Goal: Task Accomplishment & Management: Manage account settings

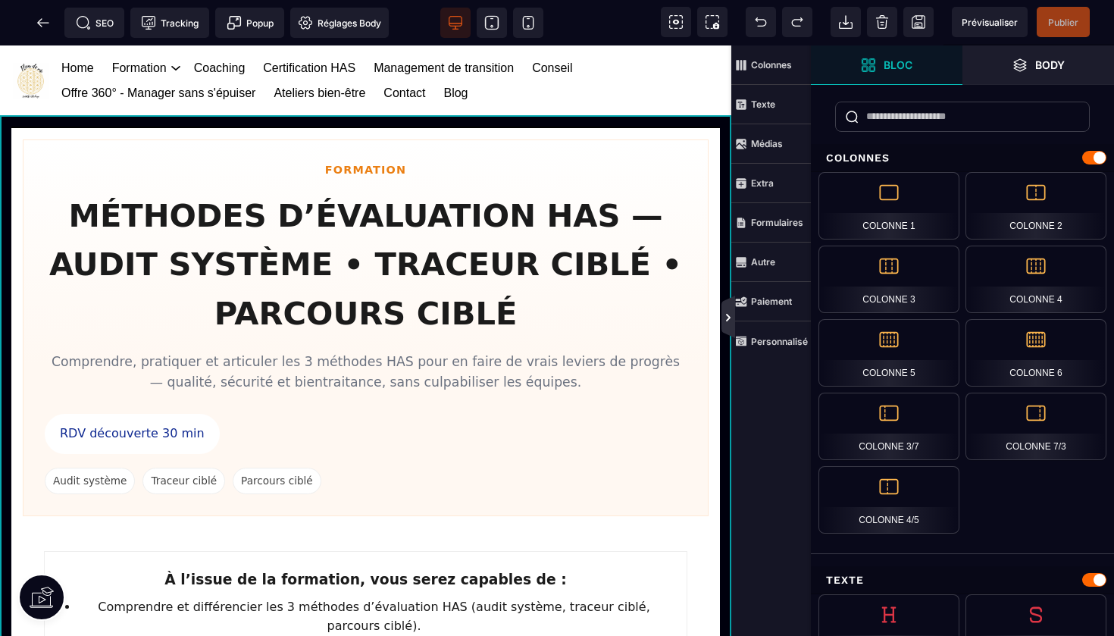
click at [728, 315] on icon at bounding box center [728, 318] width 5 height 8
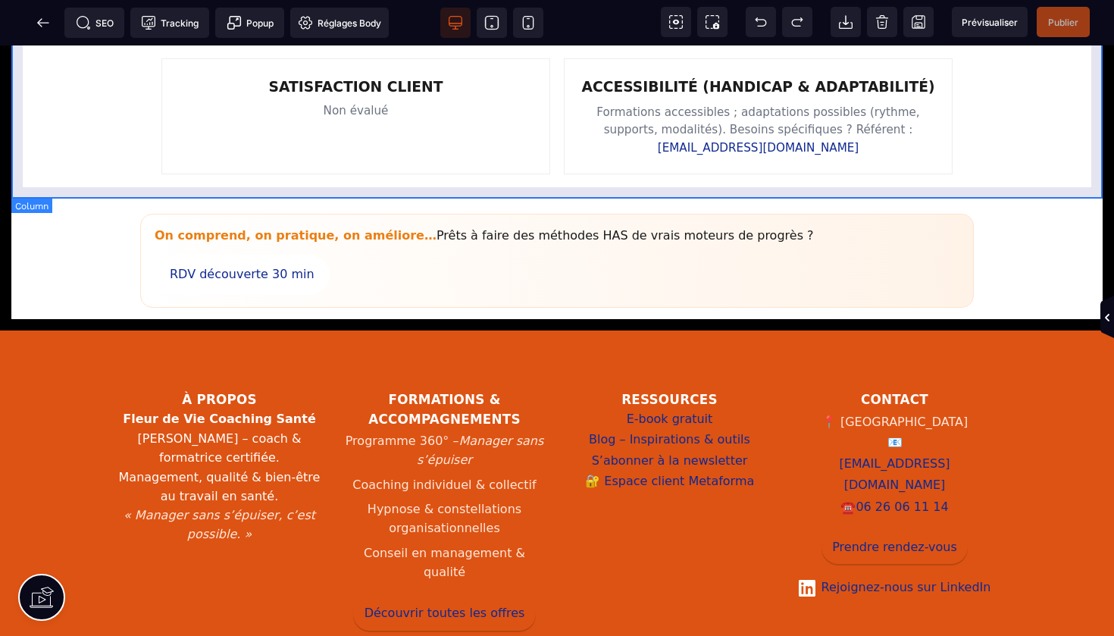
scroll to position [1588, 0]
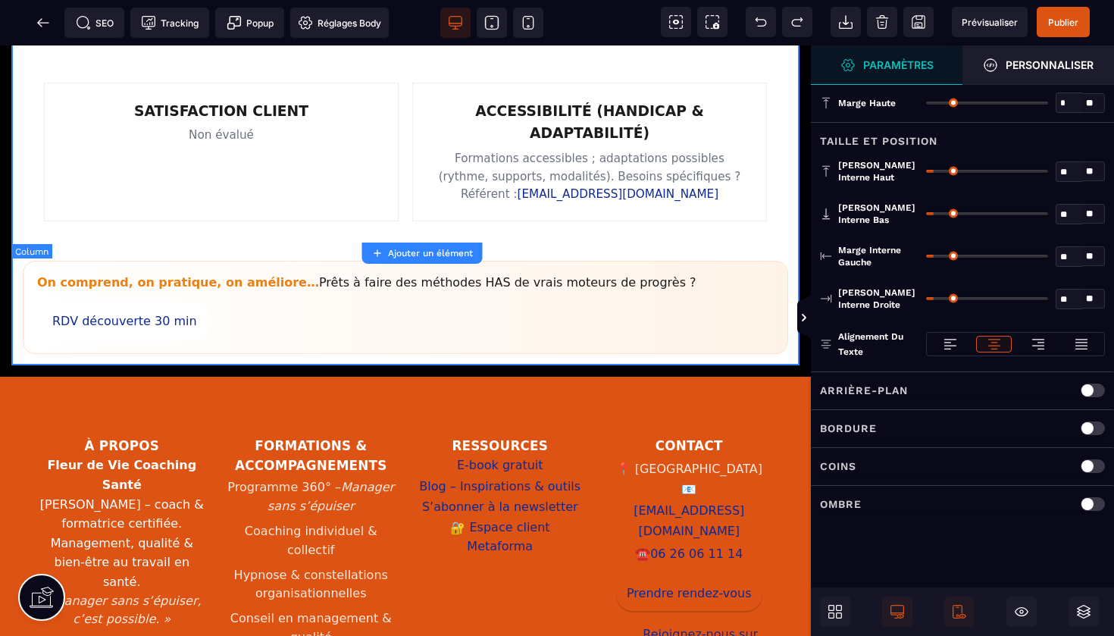
click at [1039, 152] on div "[PERSON_NAME] interne haut ** * ** Tous" at bounding box center [962, 171] width 303 height 42
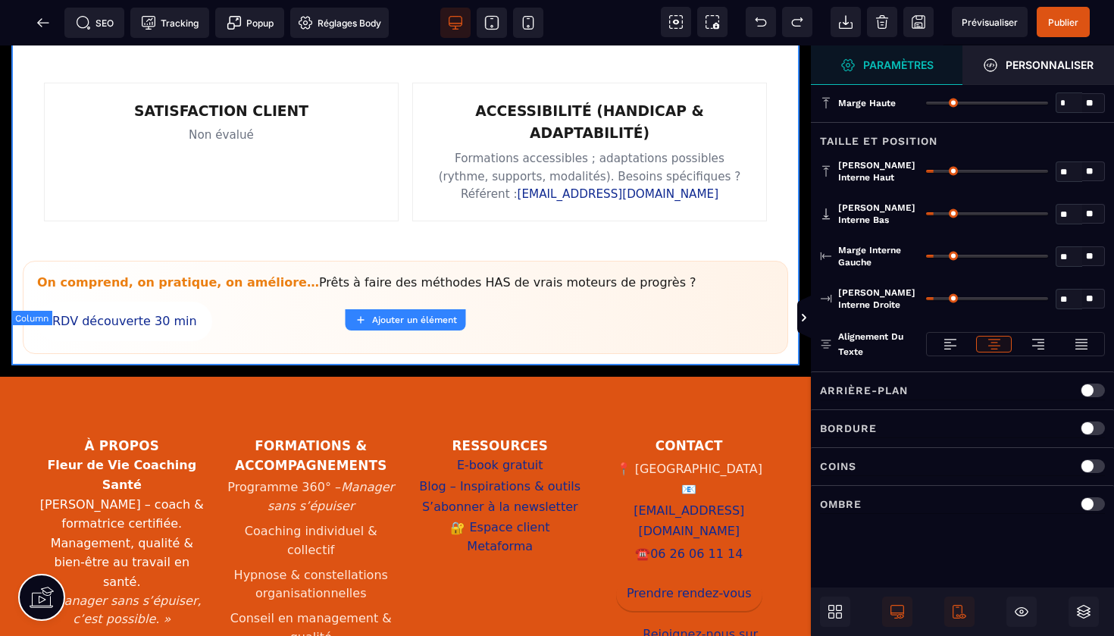
click at [804, 312] on icon at bounding box center [804, 318] width 12 height 12
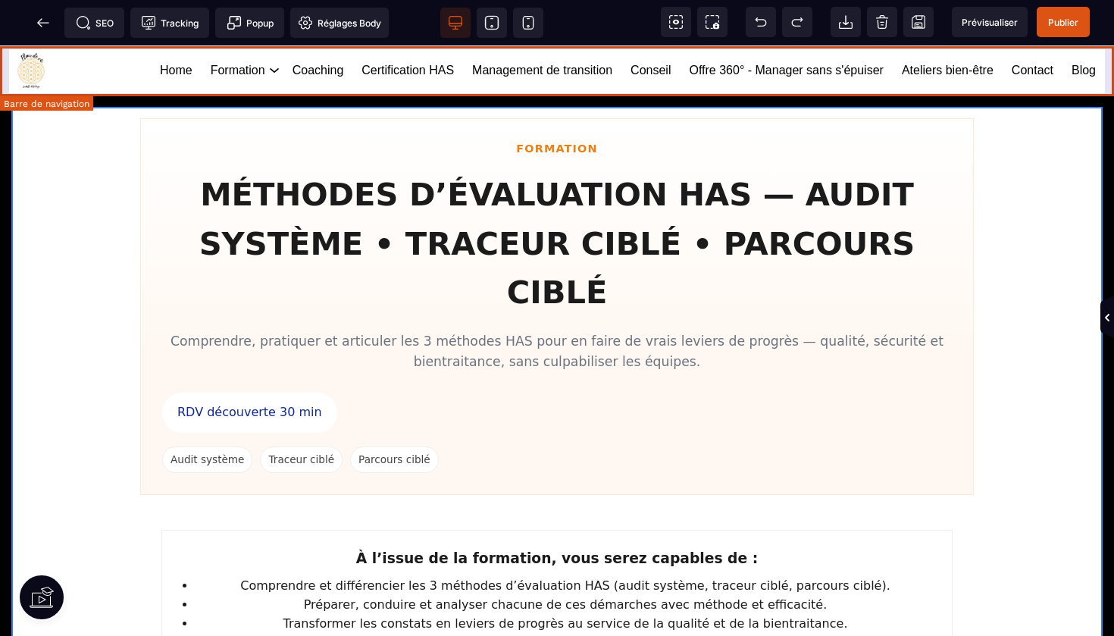
scroll to position [0, 0]
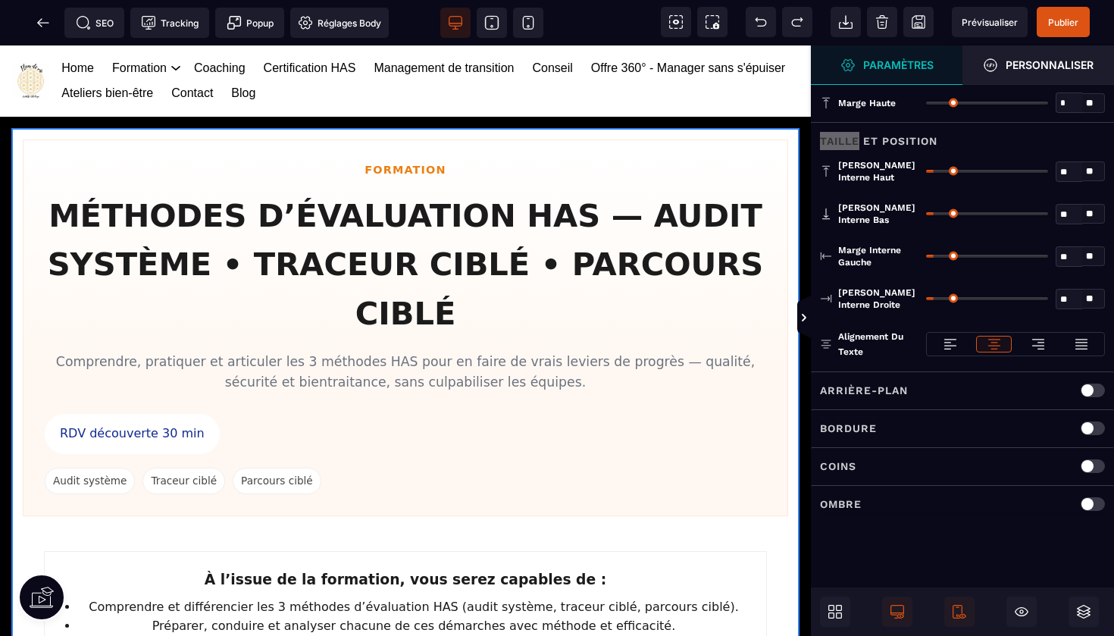
click at [1047, 124] on div "Taille et position" at bounding box center [962, 136] width 303 height 28
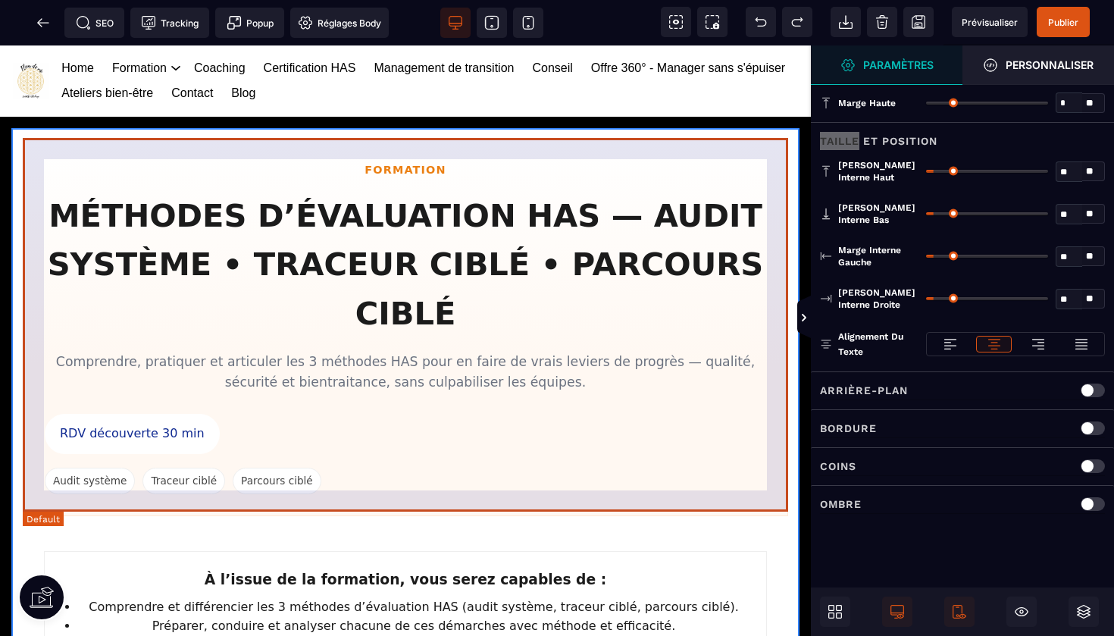
scroll to position [11, 0]
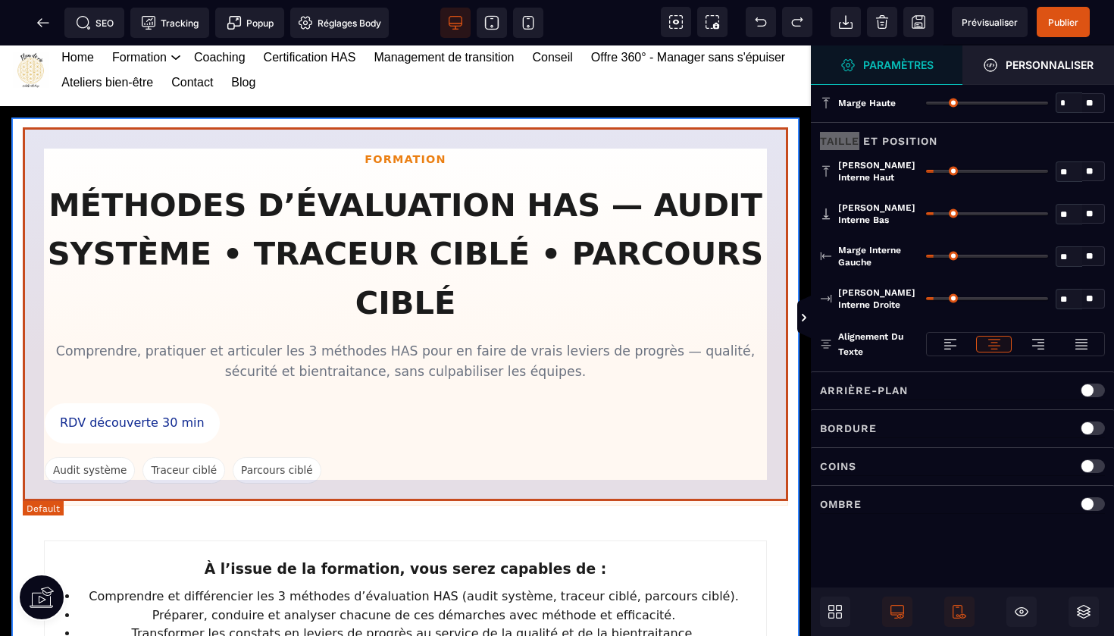
click at [666, 144] on section "FORMATION MÉTHODES D’ÉVALUATION HAS — AUDIT SYSTÈME • TRACEUR CIBLÉ • PARCOURS …" at bounding box center [406, 317] width 766 height 377
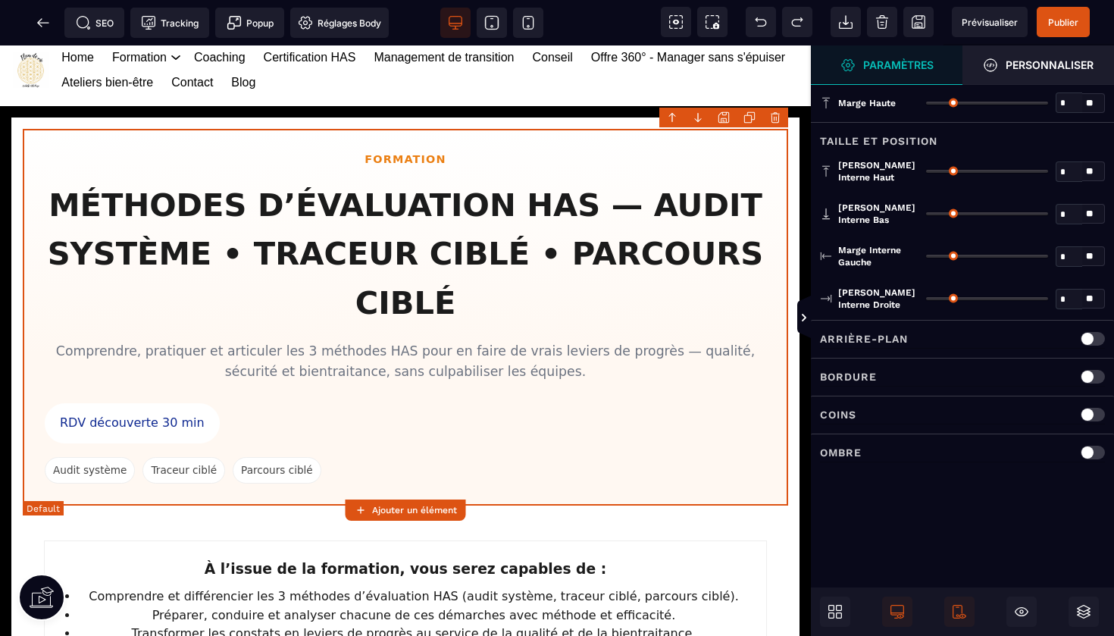
click at [666, 144] on section "FORMATION MÉTHODES D’ÉVALUATION HAS — AUDIT SYSTÈME • TRACEUR CIBLÉ • PARCOURS …" at bounding box center [406, 317] width 766 height 377
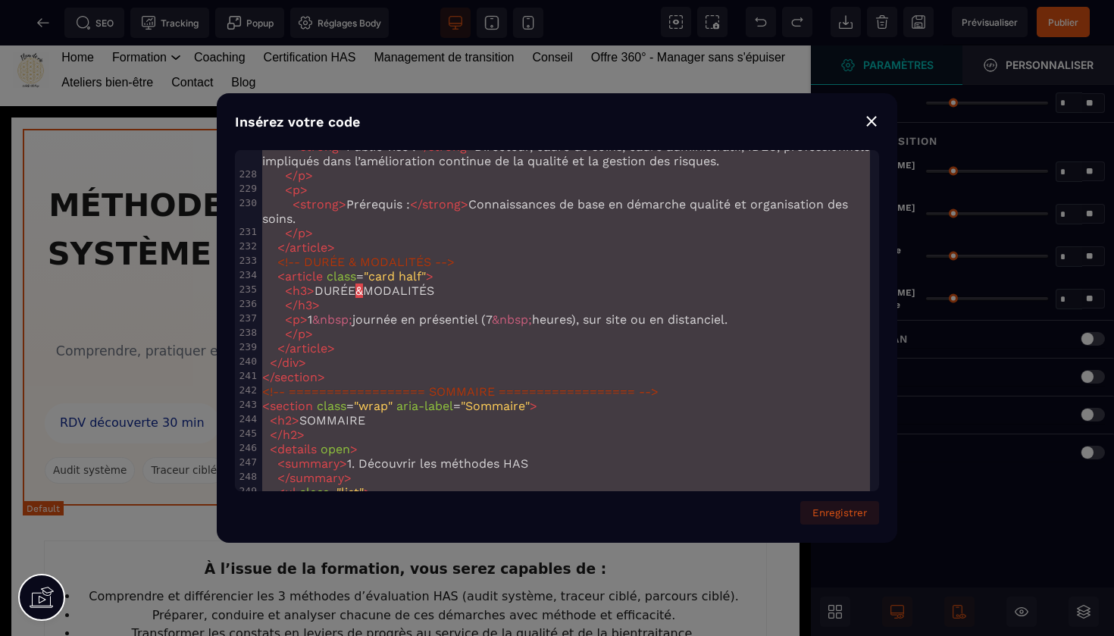
scroll to position [0, 0]
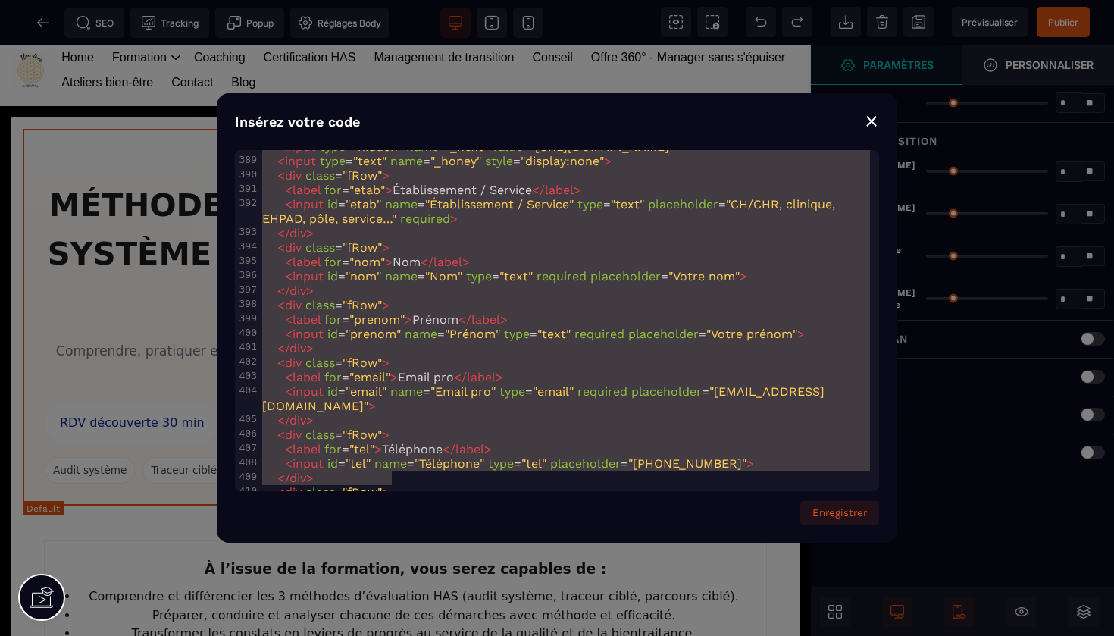
type textarea "**********"
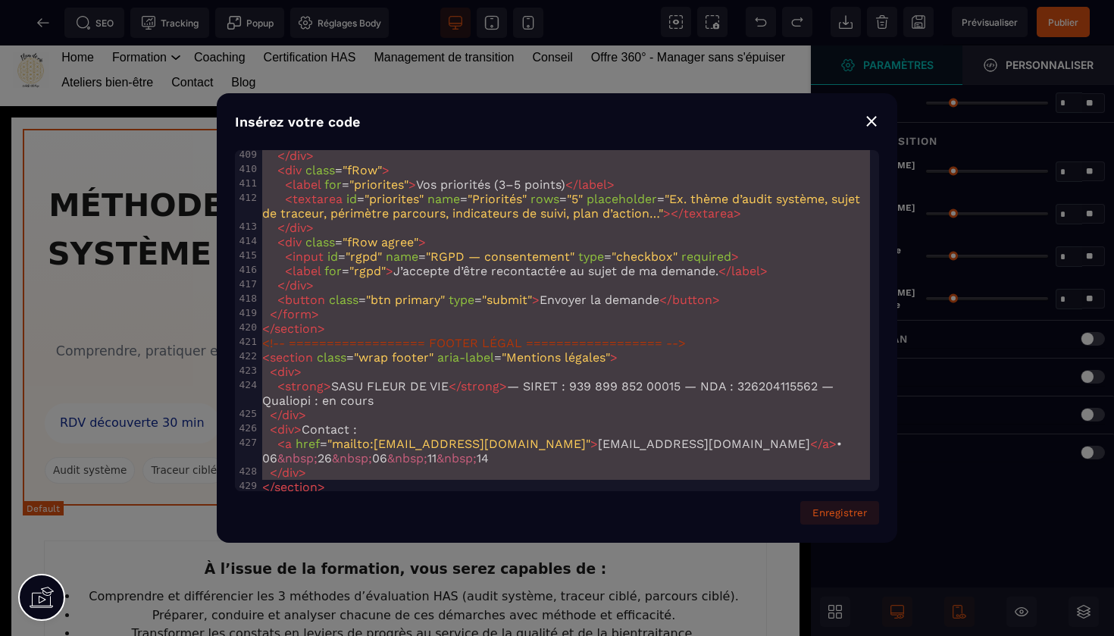
drag, startPoint x: 262, startPoint y: 159, endPoint x: 688, endPoint y: 635, distance: 638.4
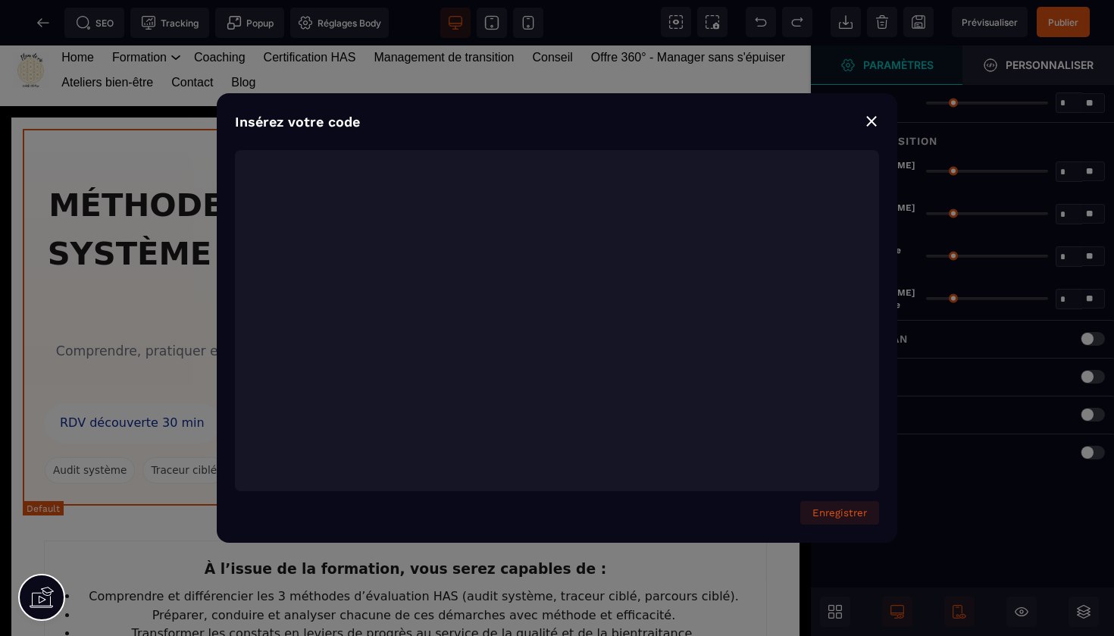
scroll to position [2862, 0]
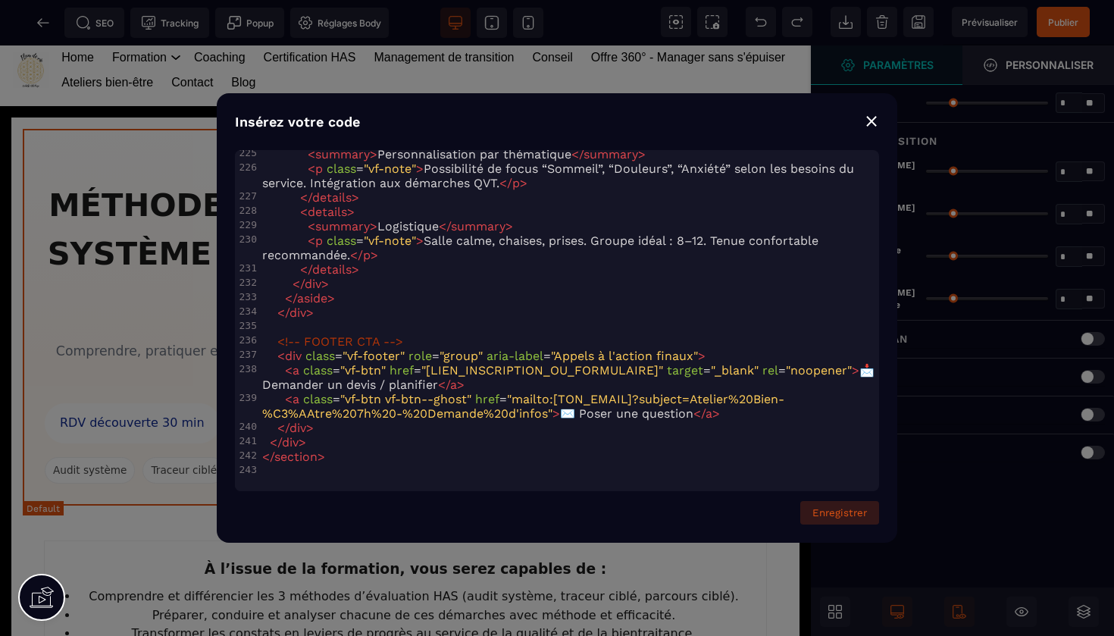
click at [841, 516] on button "Enregistrer" at bounding box center [840, 513] width 79 height 24
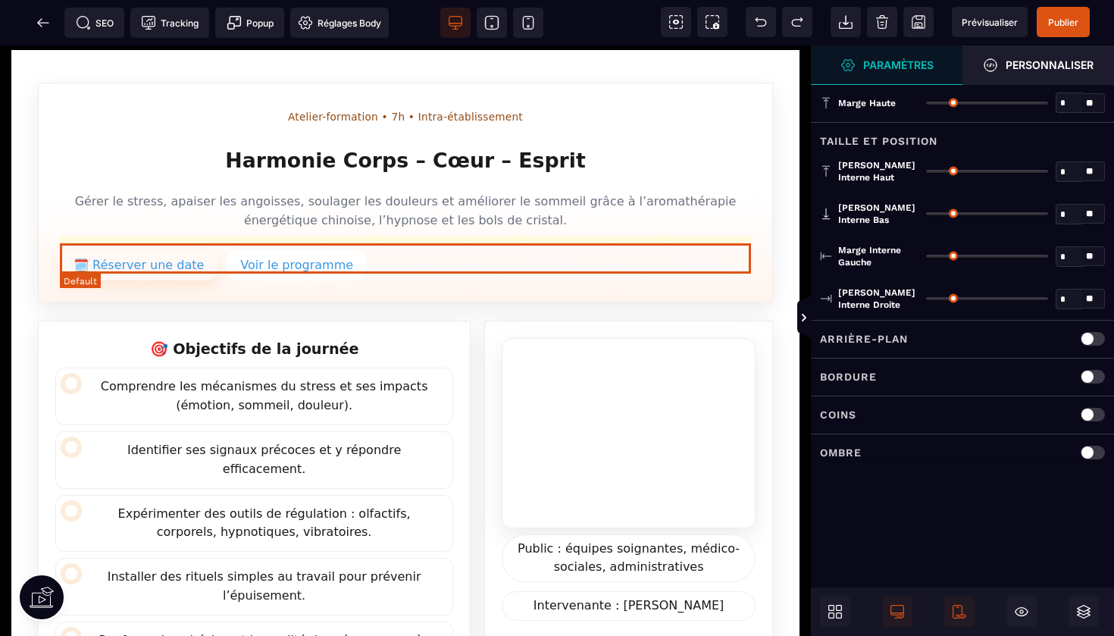
scroll to position [82, 0]
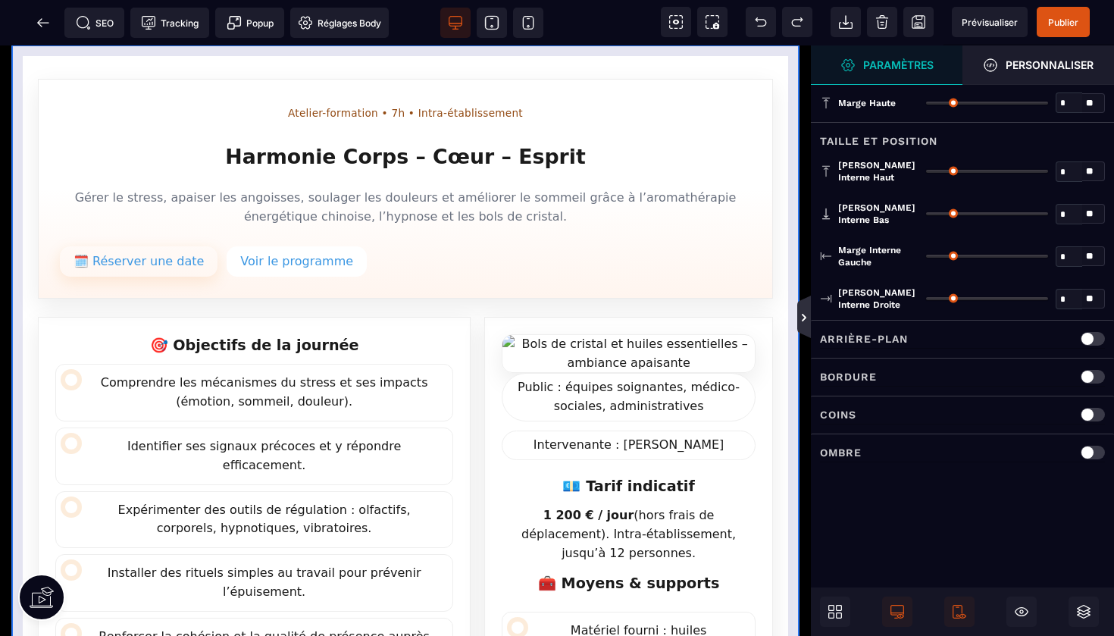
click at [807, 311] on icon at bounding box center [805, 317] width 14 height 42
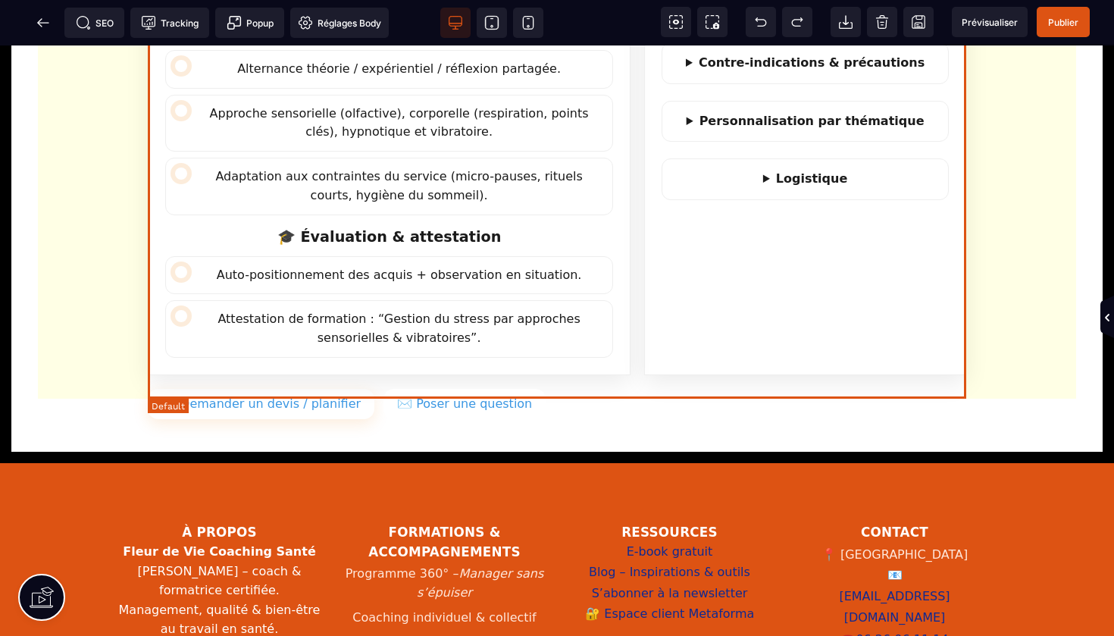
scroll to position [1339, 0]
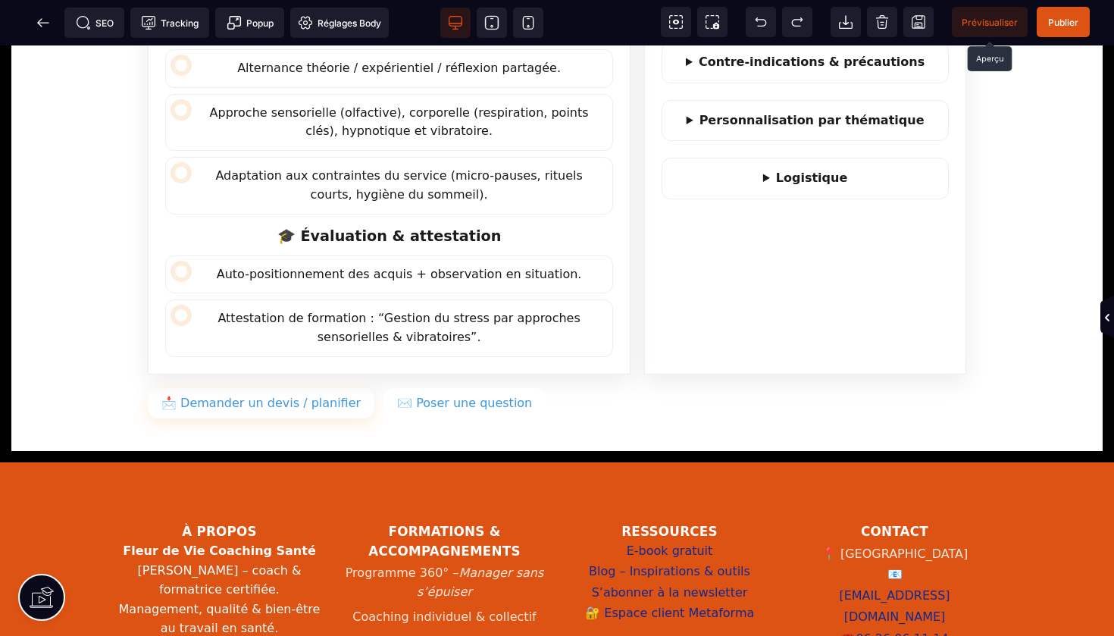
click at [986, 22] on span "Prévisualiser" at bounding box center [990, 22] width 56 height 11
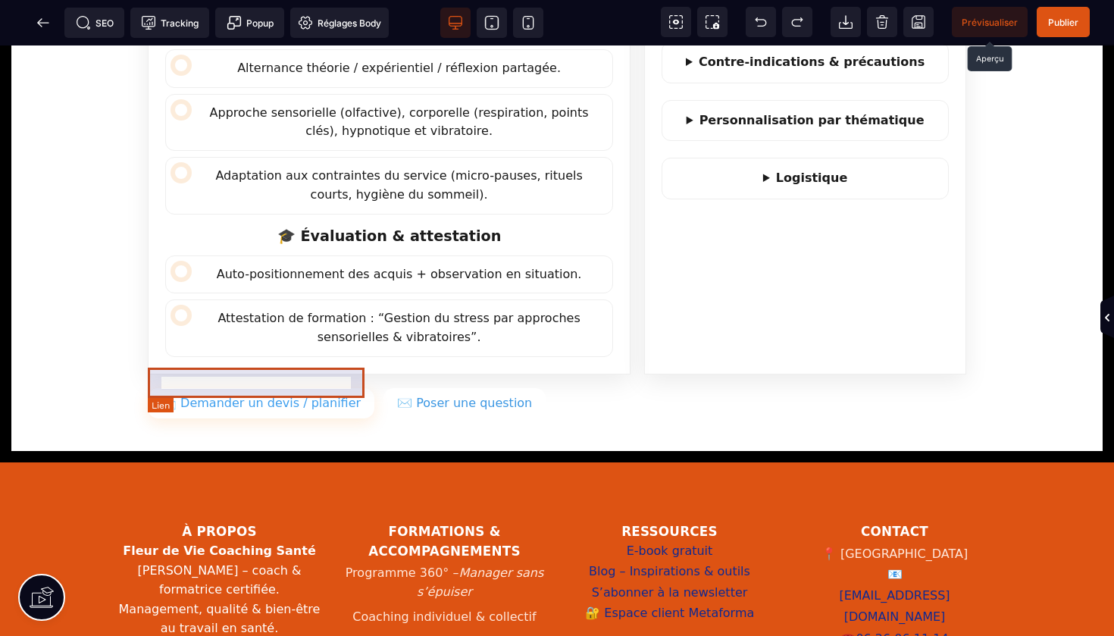
click at [271, 388] on link "📩 Demander un devis / planifier" at bounding box center [261, 403] width 227 height 30
select select
select select "***"
select select
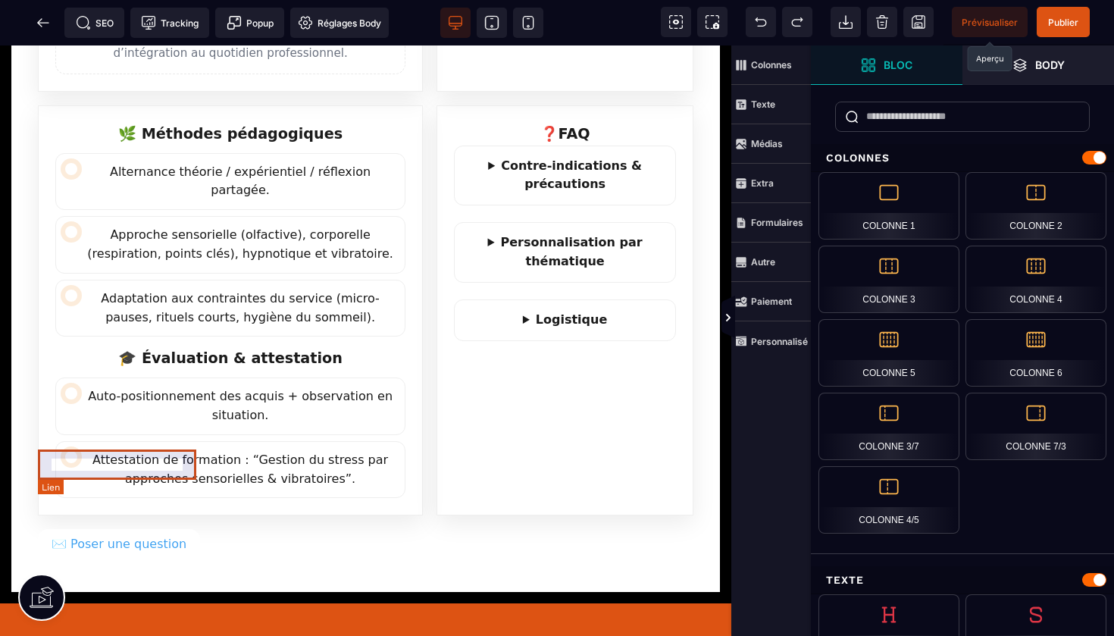
click at [124, 529] on link "✉️ Poser une question" at bounding box center [119, 544] width 162 height 30
select select
select select "***"
select select
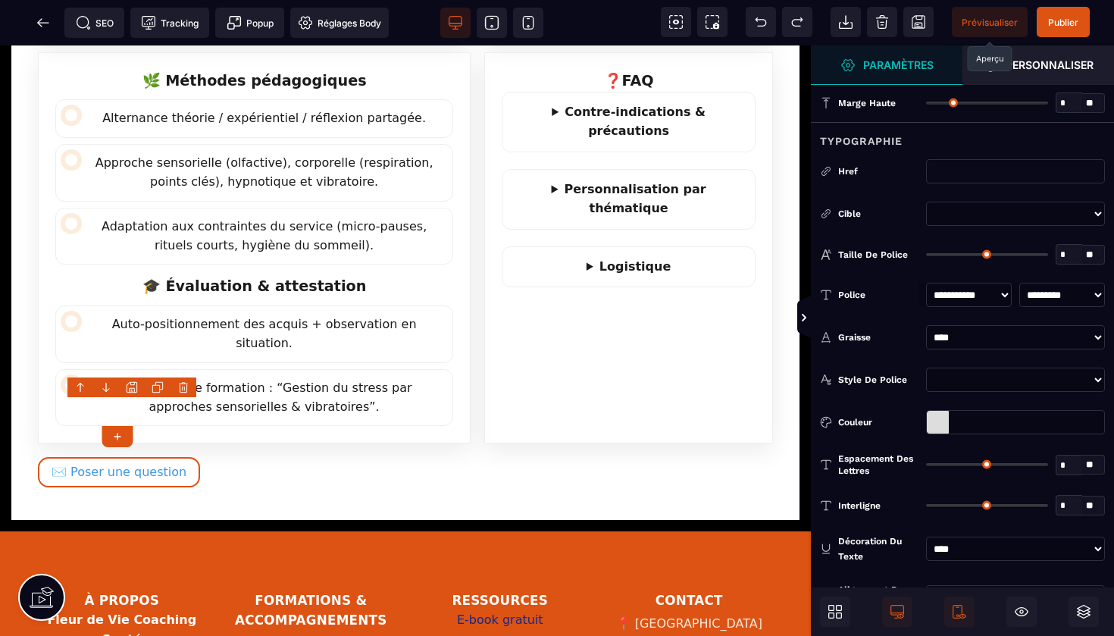
scroll to position [0, 0]
click at [183, 457] on link "✉️ Poser une question" at bounding box center [119, 472] width 162 height 30
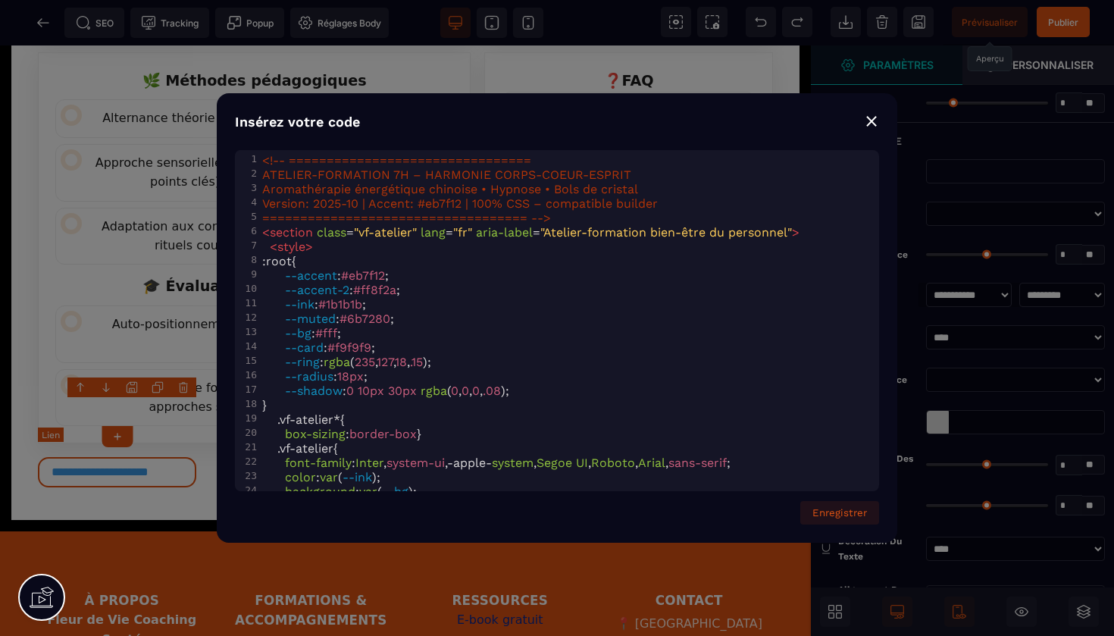
click at [876, 124] on div "⨯" at bounding box center [871, 120] width 15 height 21
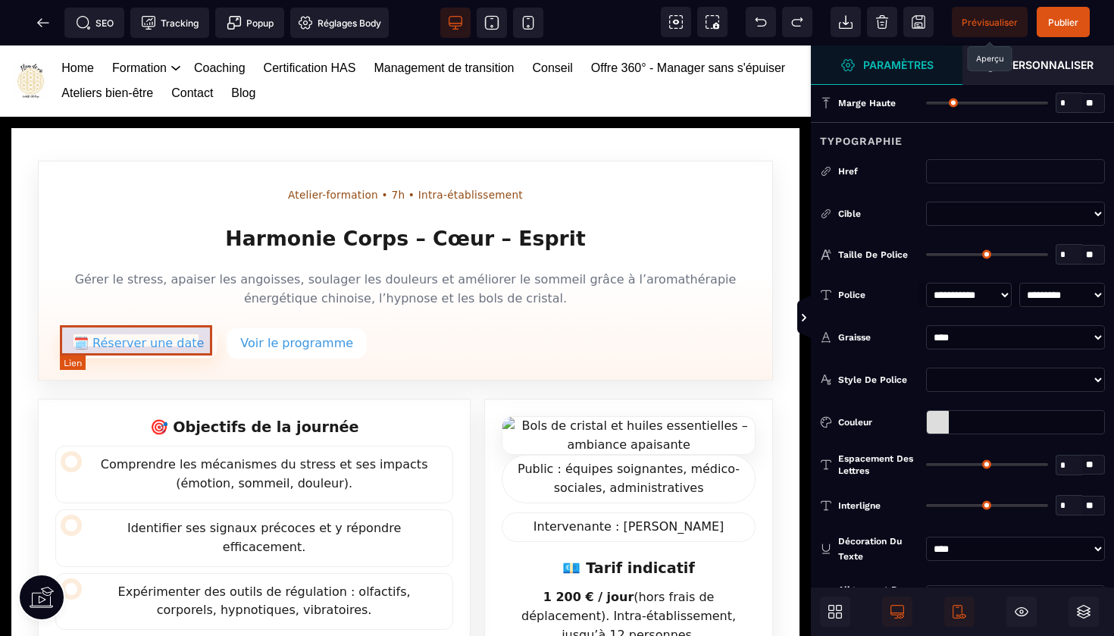
click at [182, 335] on link "🗓️ Réserver une date" at bounding box center [139, 343] width 158 height 30
select select
select select "***"
select select
type input "*"
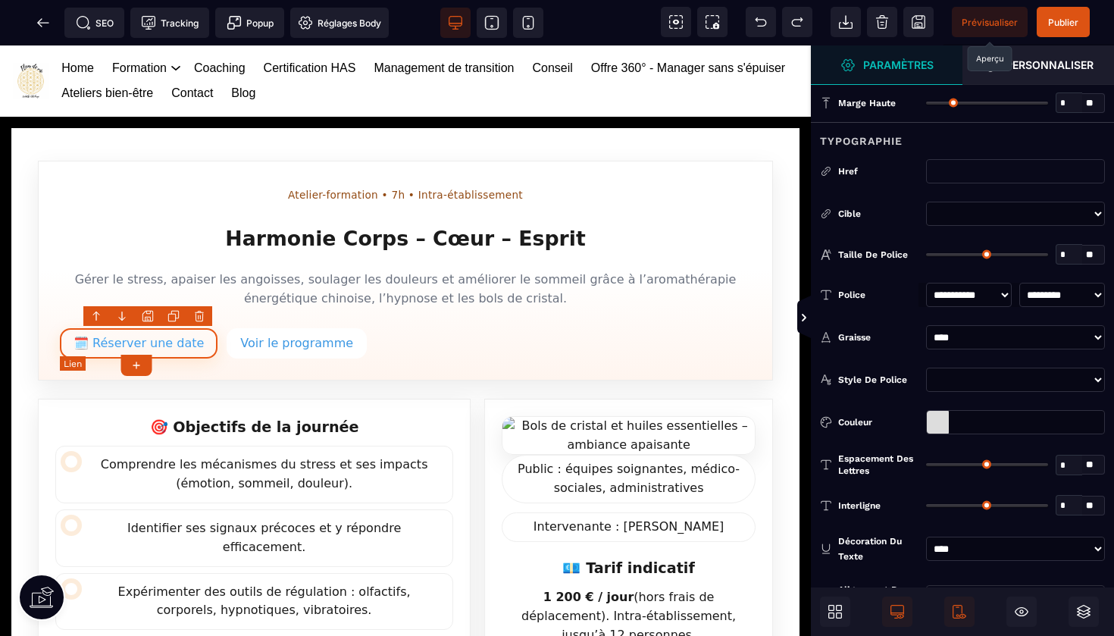
type input "*"
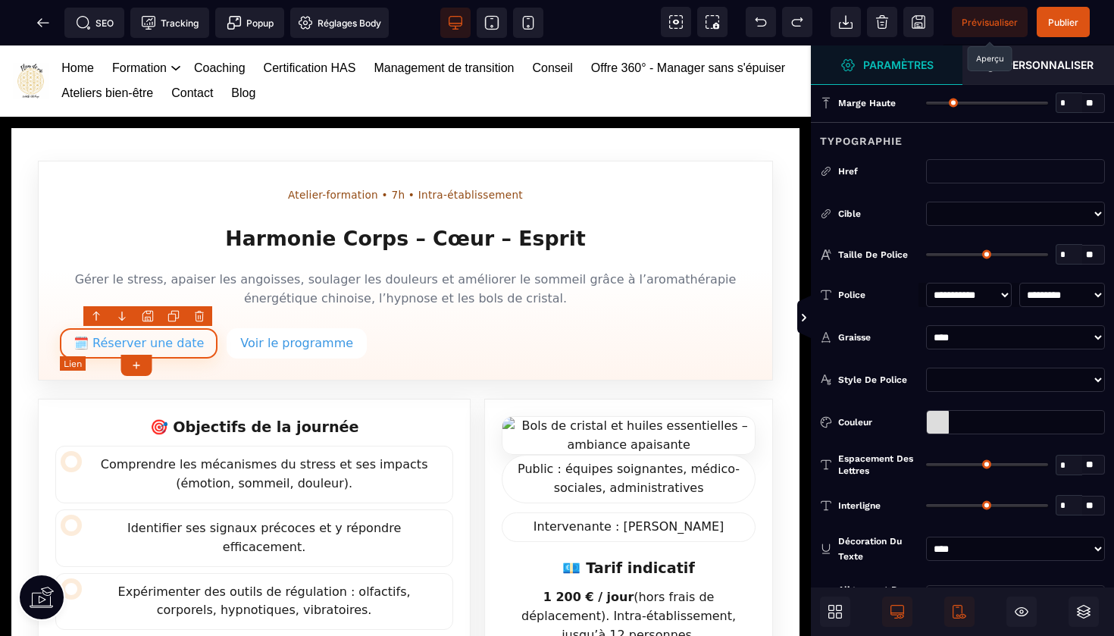
type input "*"
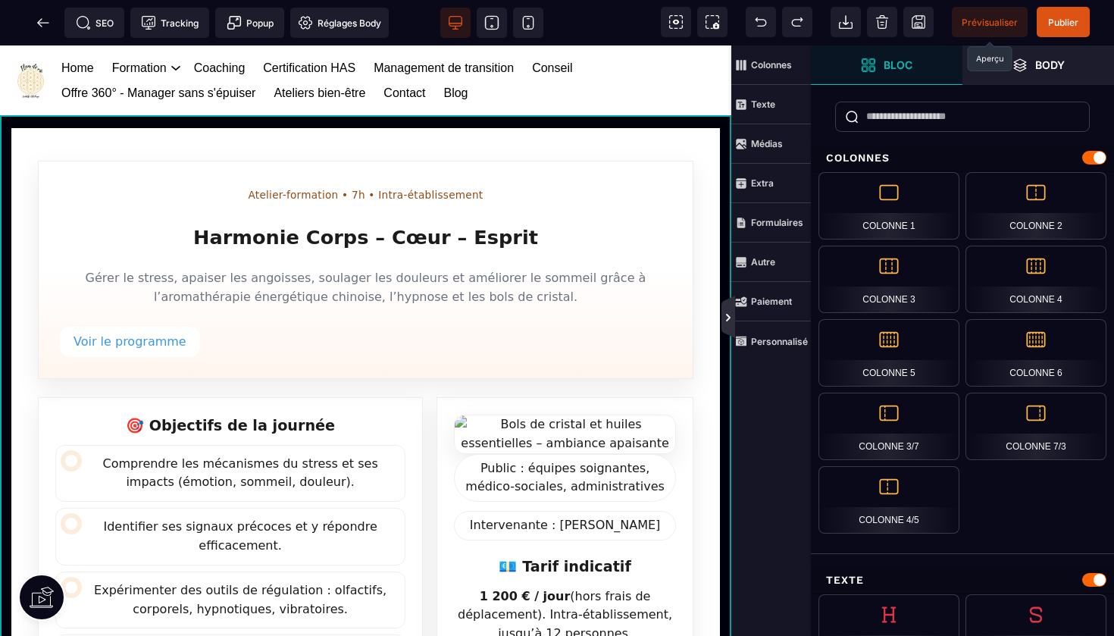
click at [729, 319] on icon at bounding box center [728, 318] width 5 height 8
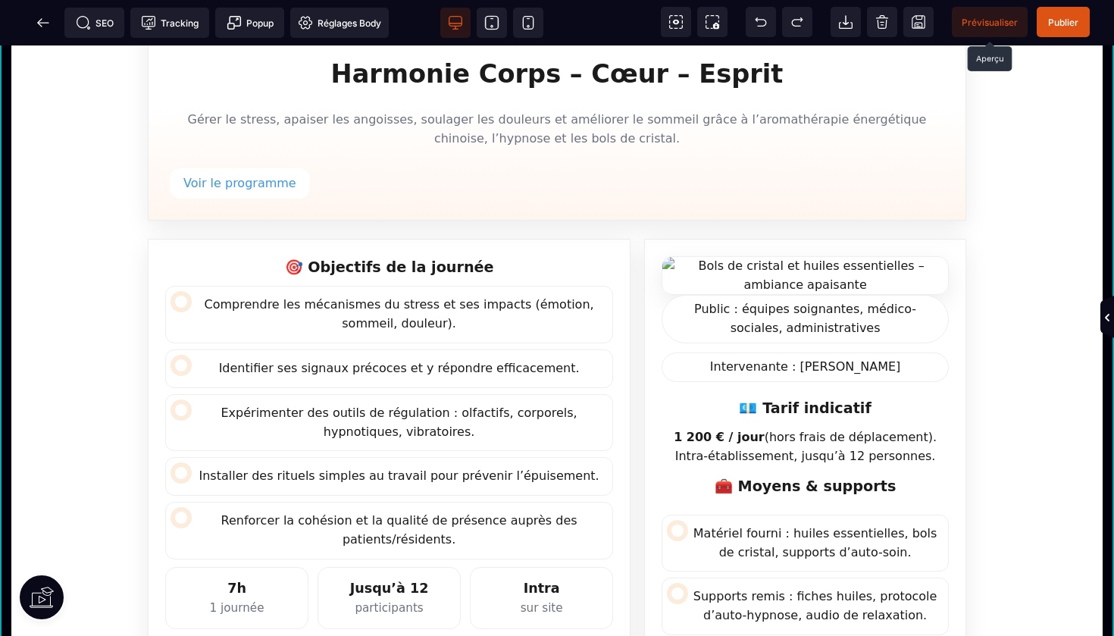
scroll to position [165, 0]
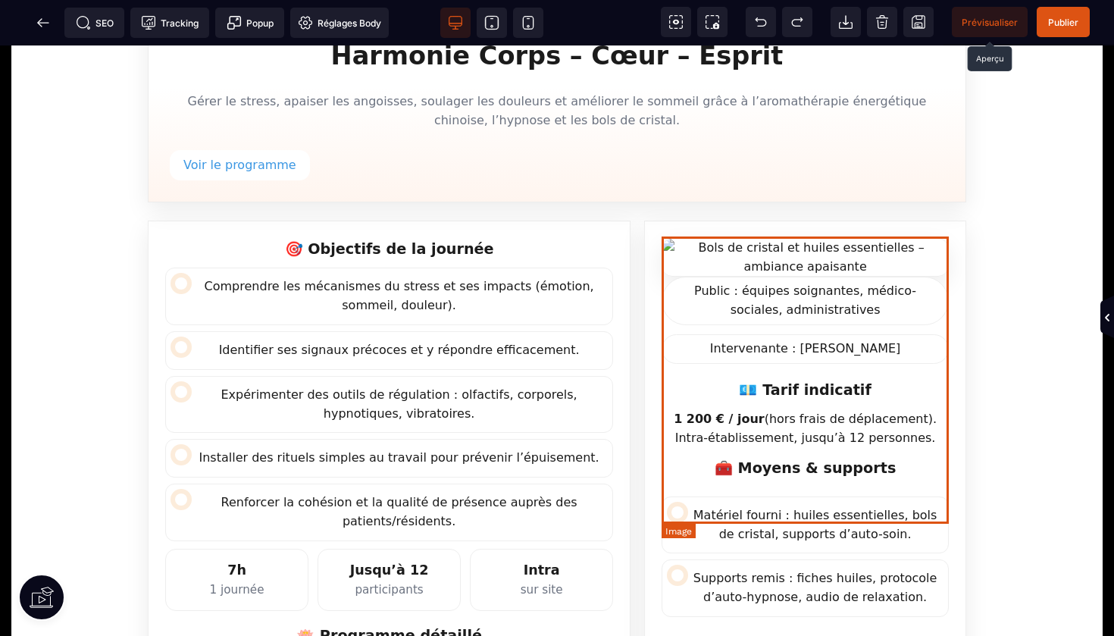
click at [799, 277] on img "Infos pratiques et visuels" at bounding box center [805, 257] width 287 height 39
select select
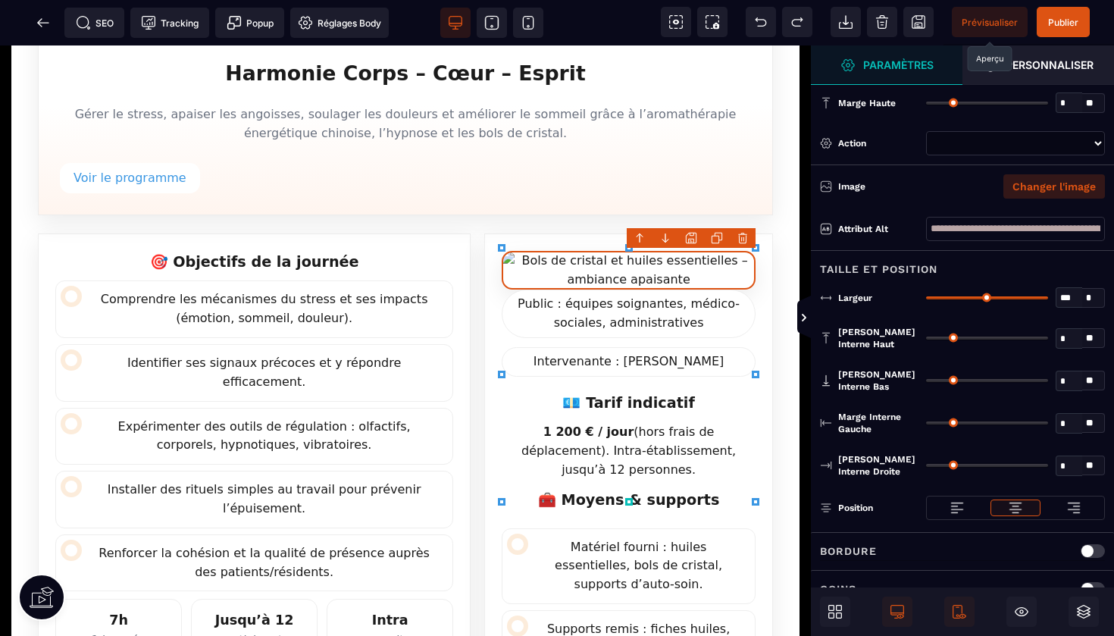
click at [1032, 189] on button "Changer l'image" at bounding box center [1055, 186] width 102 height 24
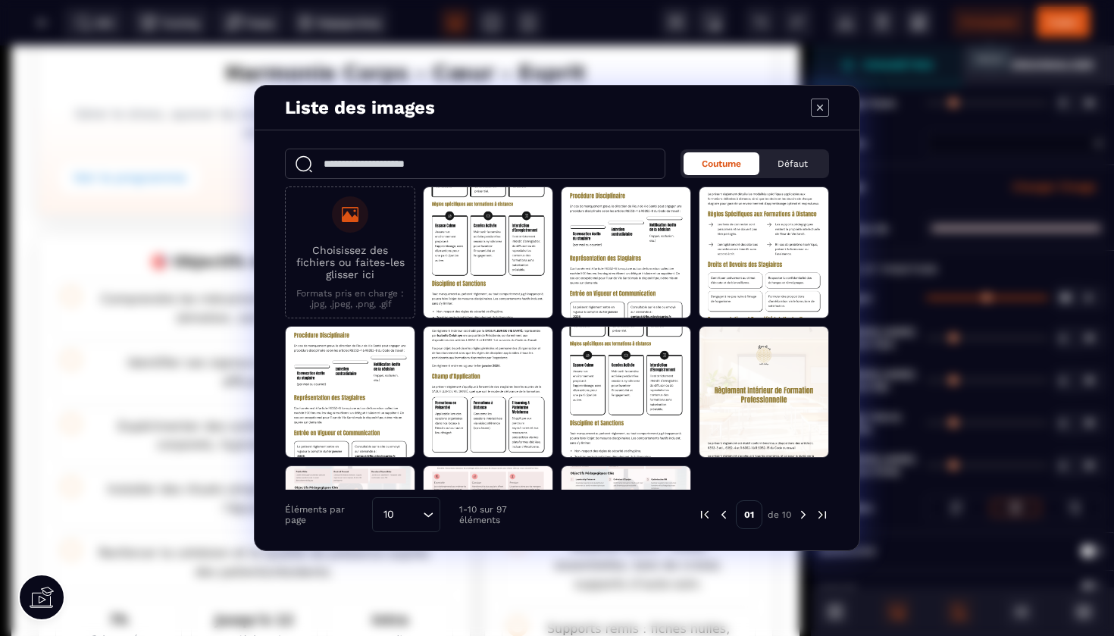
click at [803, 518] on img "Modal window" at bounding box center [804, 515] width 14 height 14
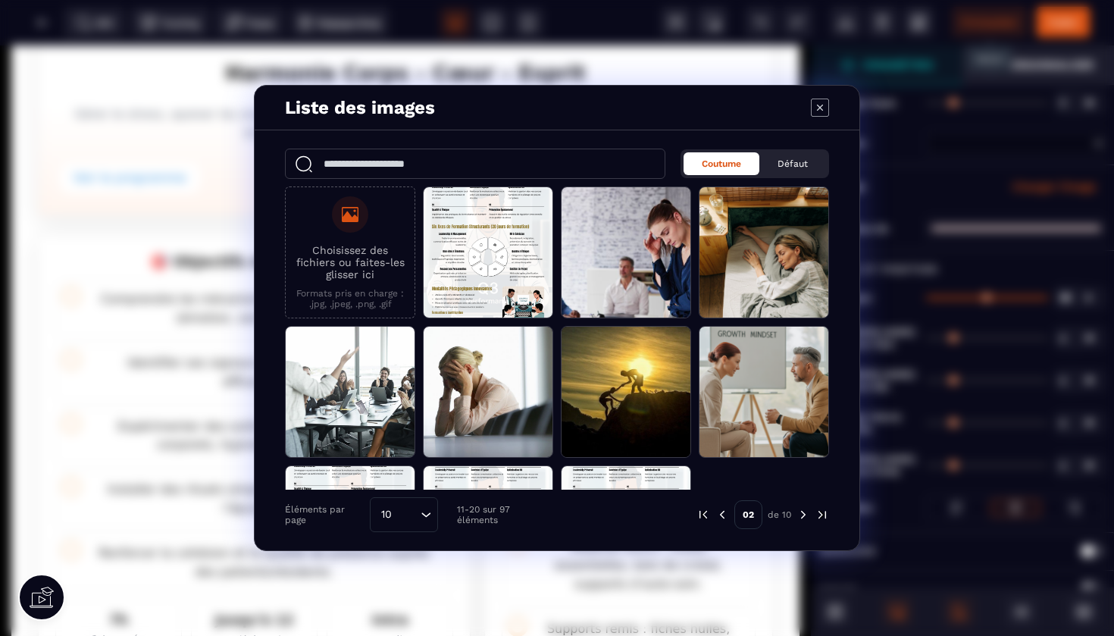
click at [803, 518] on img "Modal window" at bounding box center [804, 515] width 14 height 14
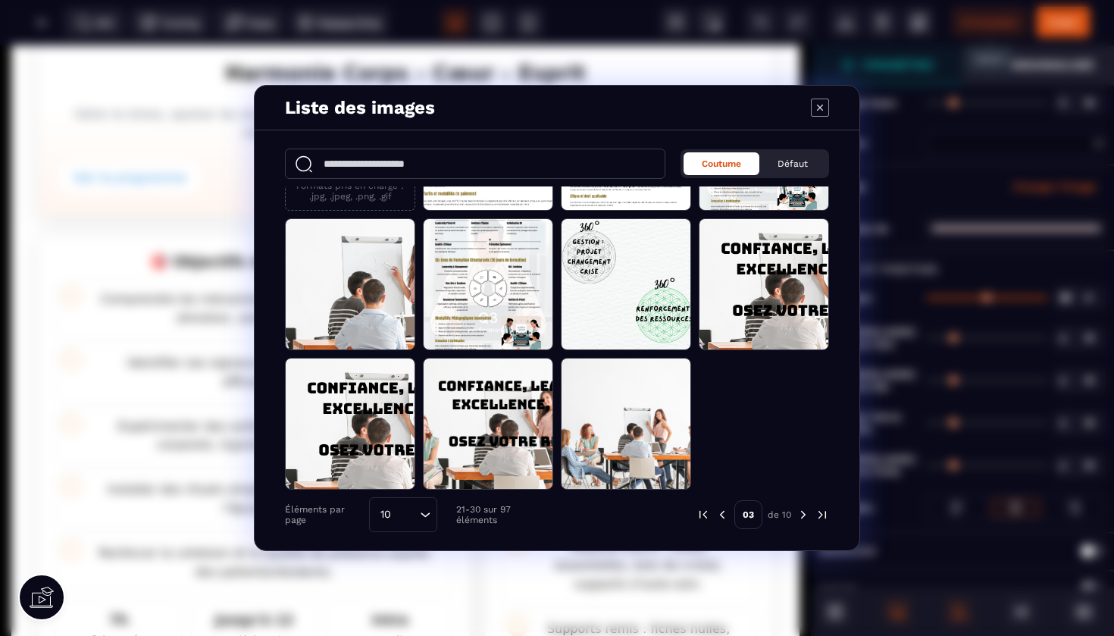
scroll to position [108, 0]
click at [805, 511] on img "Modal window" at bounding box center [804, 515] width 14 height 14
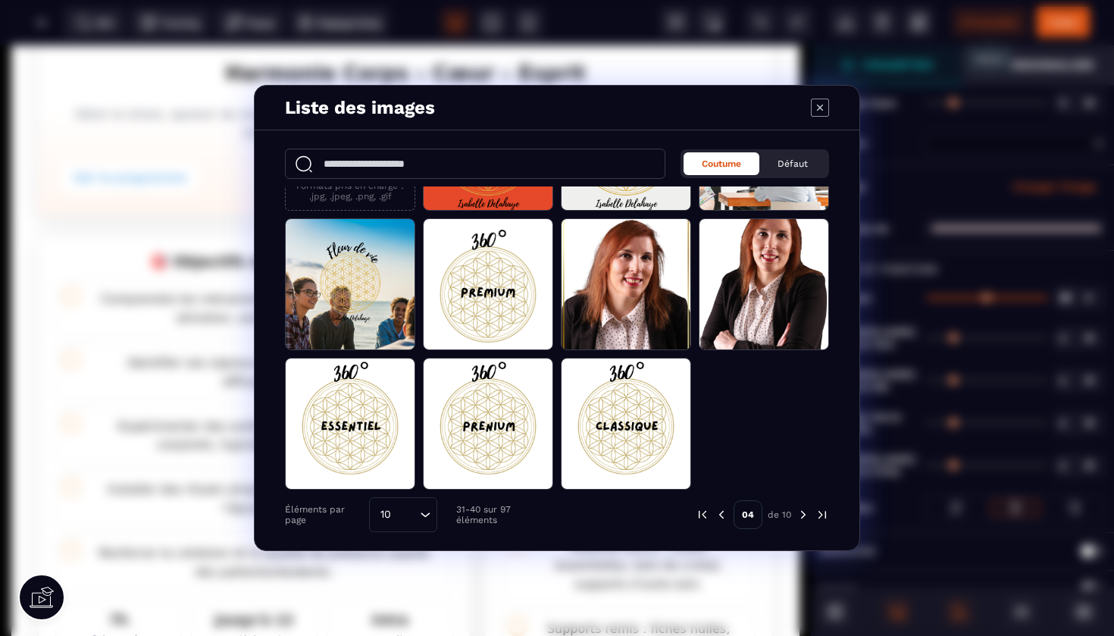
click at [806, 514] on img "Modal window" at bounding box center [804, 515] width 14 height 14
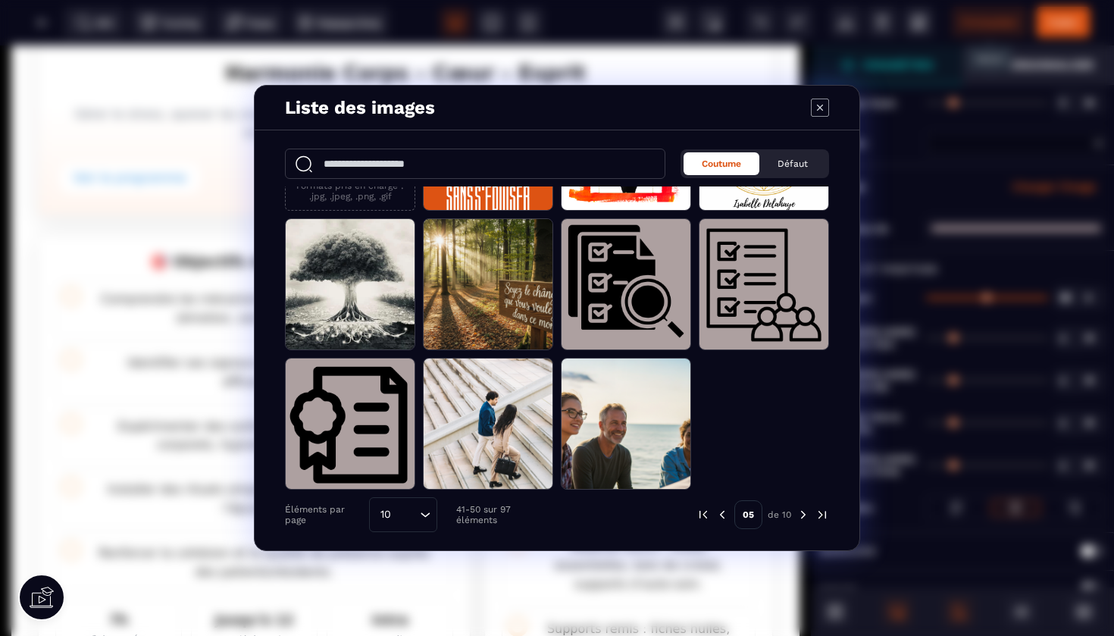
click at [807, 517] on img "Modal window" at bounding box center [804, 515] width 14 height 14
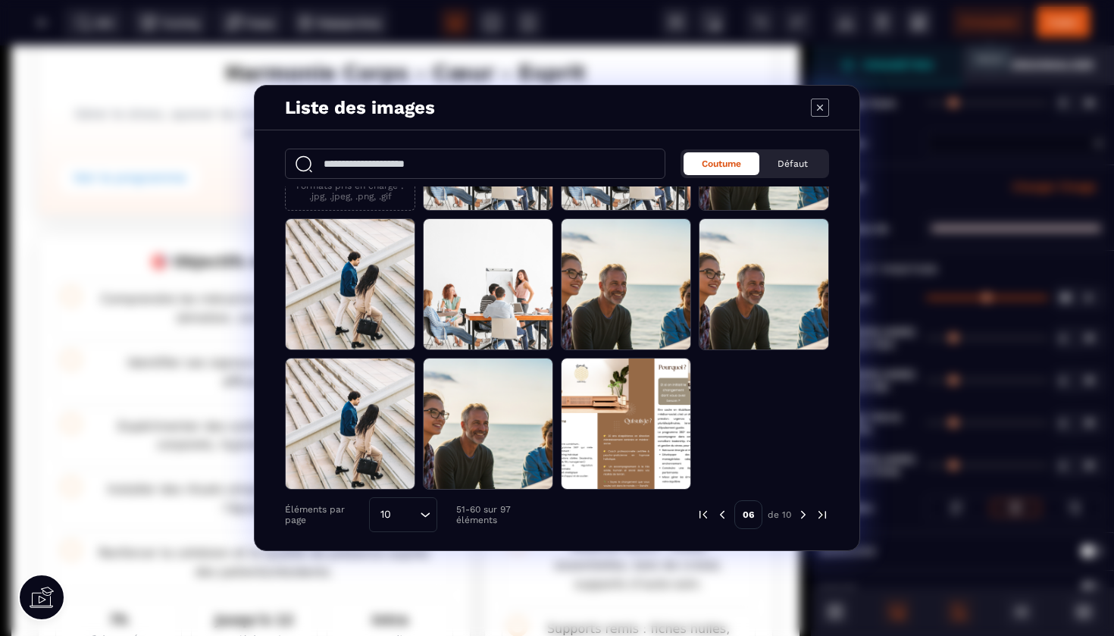
click at [802, 516] on img "Modal window" at bounding box center [804, 515] width 14 height 14
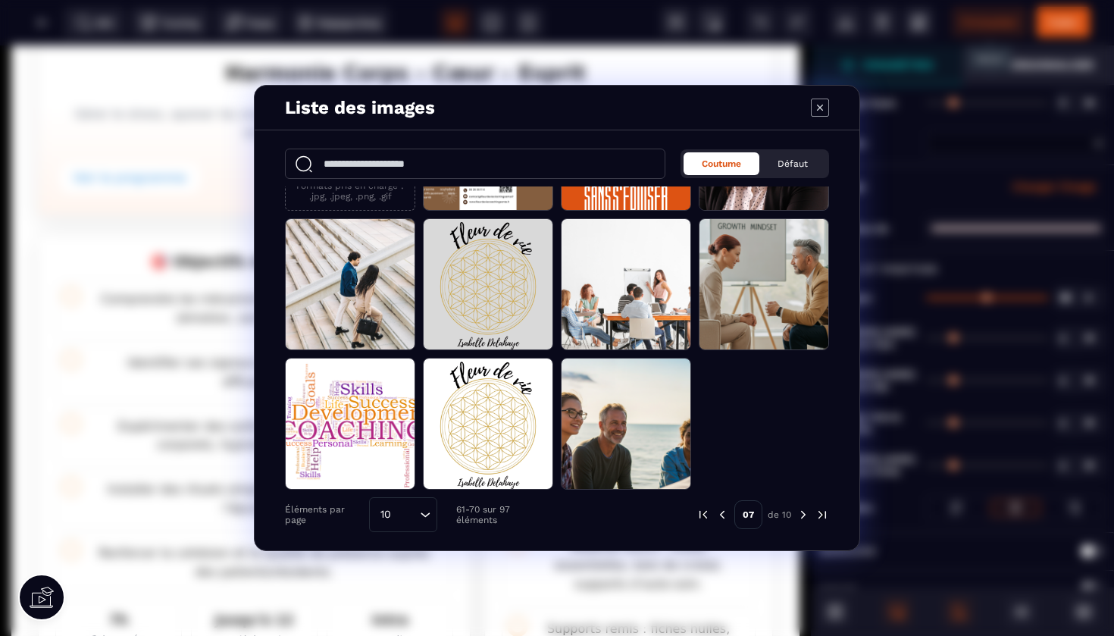
click at [801, 514] on img "Modal window" at bounding box center [804, 515] width 14 height 14
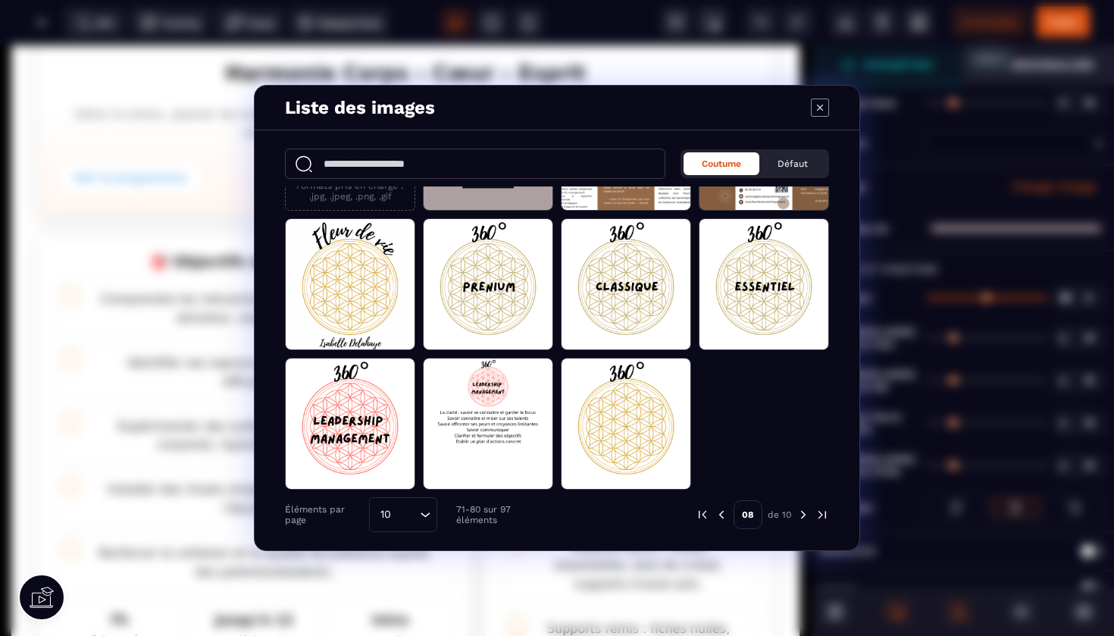
click at [803, 516] on img "Modal window" at bounding box center [804, 515] width 14 height 14
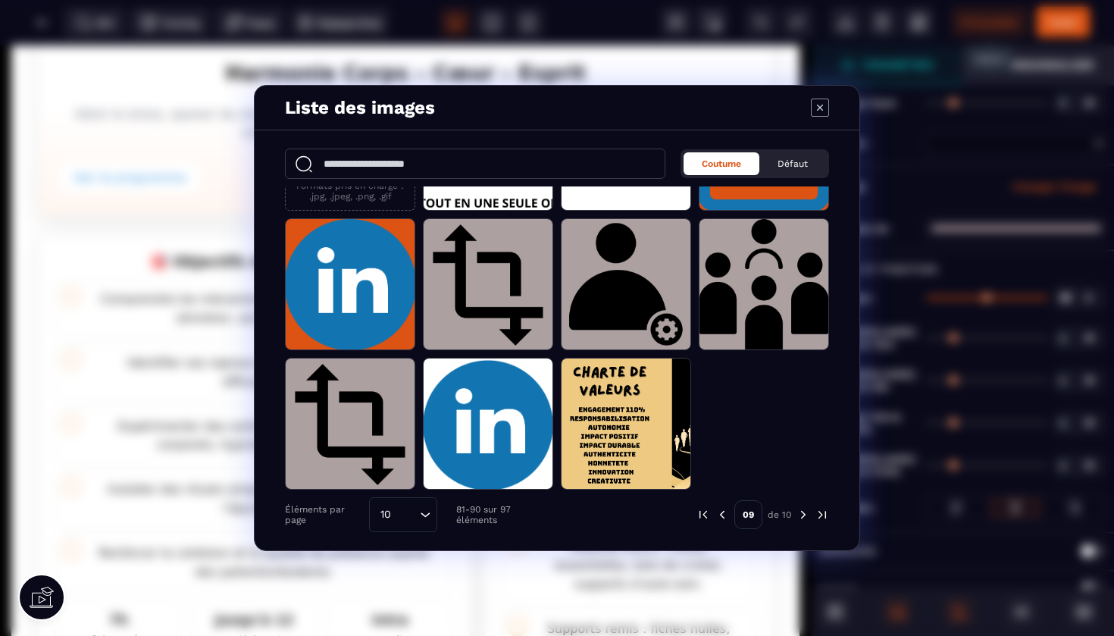
click at [802, 516] on img "Modal window" at bounding box center [804, 515] width 14 height 14
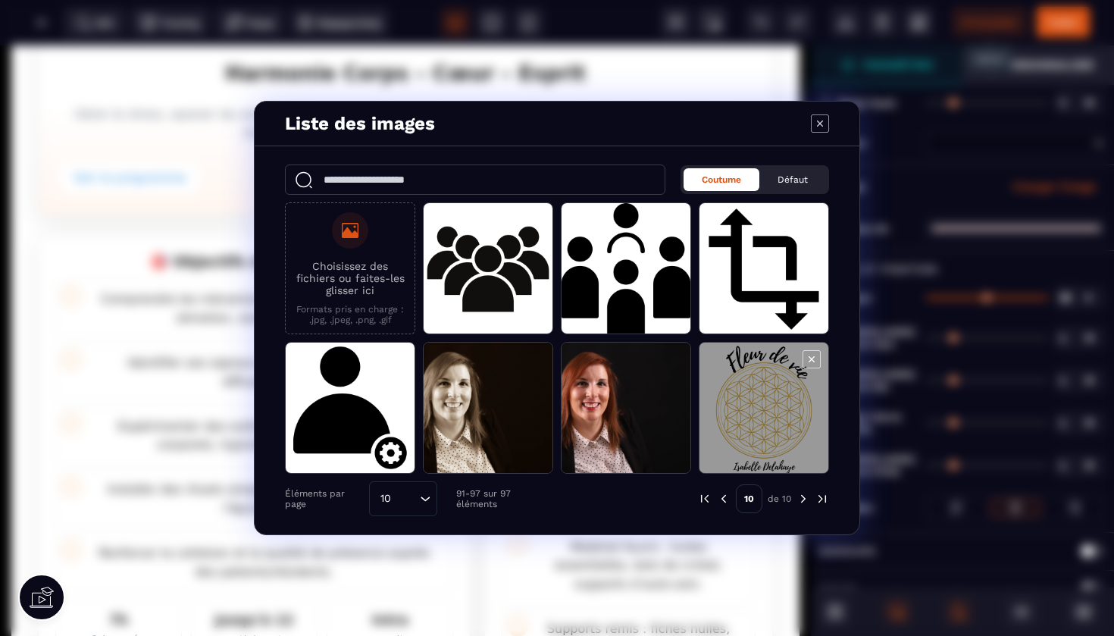
scroll to position [0, 0]
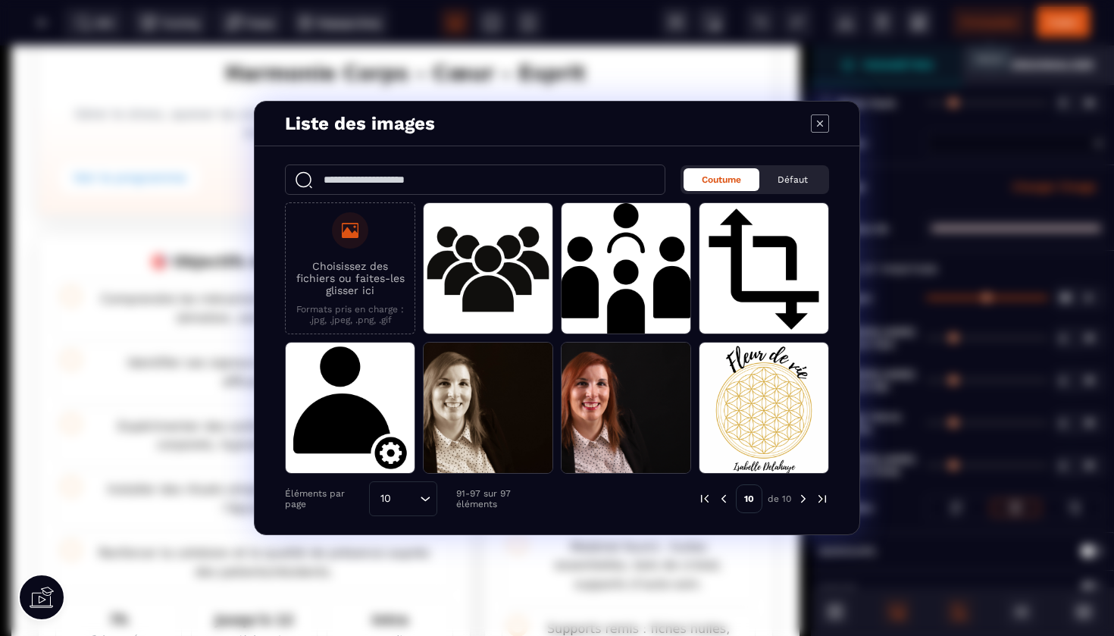
click at [729, 499] on img "Modal window" at bounding box center [724, 499] width 14 height 14
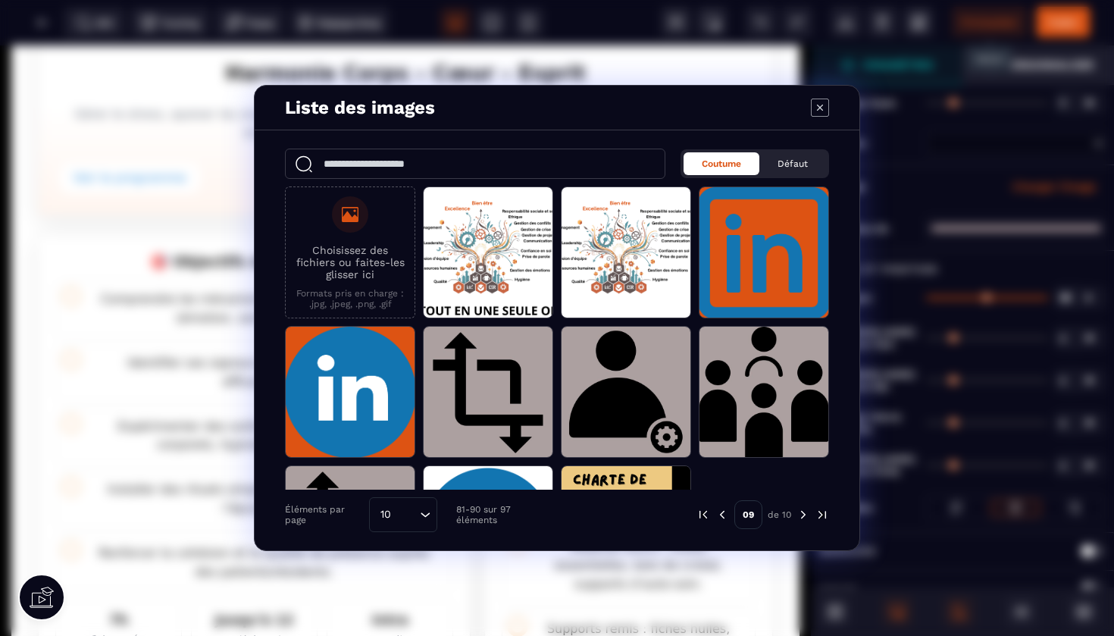
click at [729, 499] on div "09 de 10" at bounding box center [699, 514] width 261 height 35
click at [722, 509] on img "Modal window" at bounding box center [723, 515] width 14 height 14
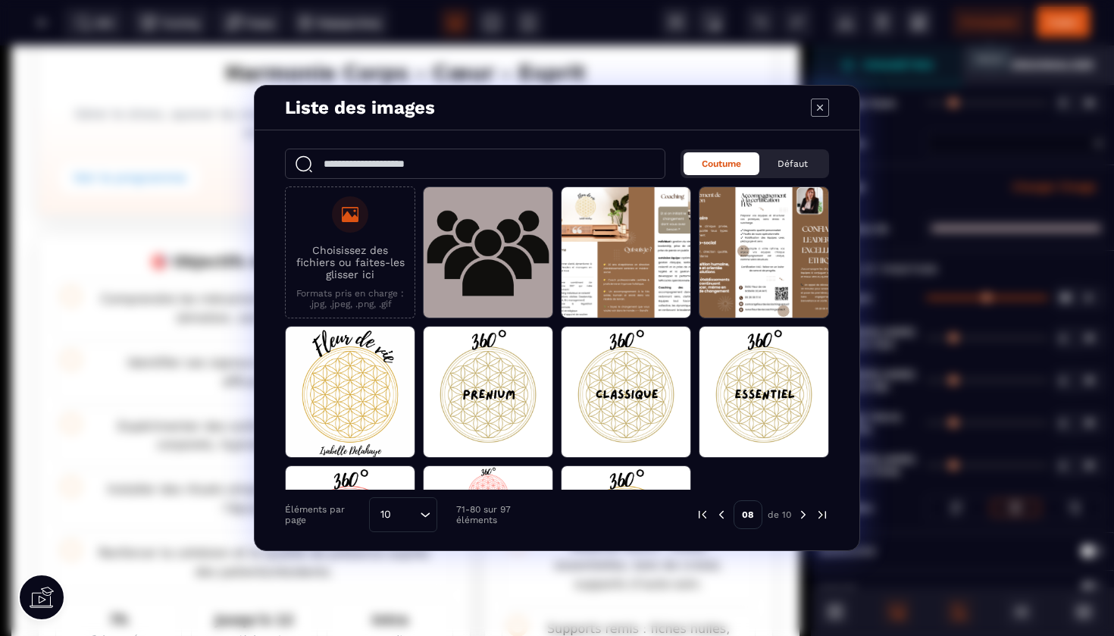
click at [722, 509] on img "Modal window" at bounding box center [722, 515] width 14 height 14
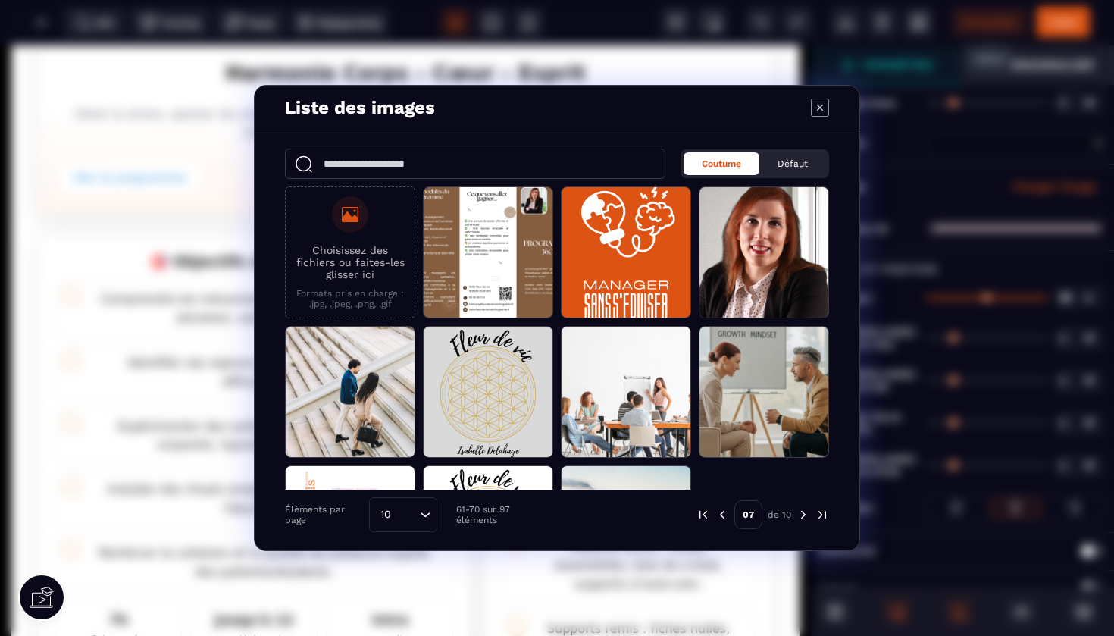
click at [338, 293] on p "Formats pris en charge : .jpg, .jpeg, .png, .gif" at bounding box center [350, 298] width 114 height 21
click at [0, 0] on input "Choisissez des fichiers ou faites-les glisser ici Formats pris en charge : .jpg…" at bounding box center [0, 0] width 0 height 0
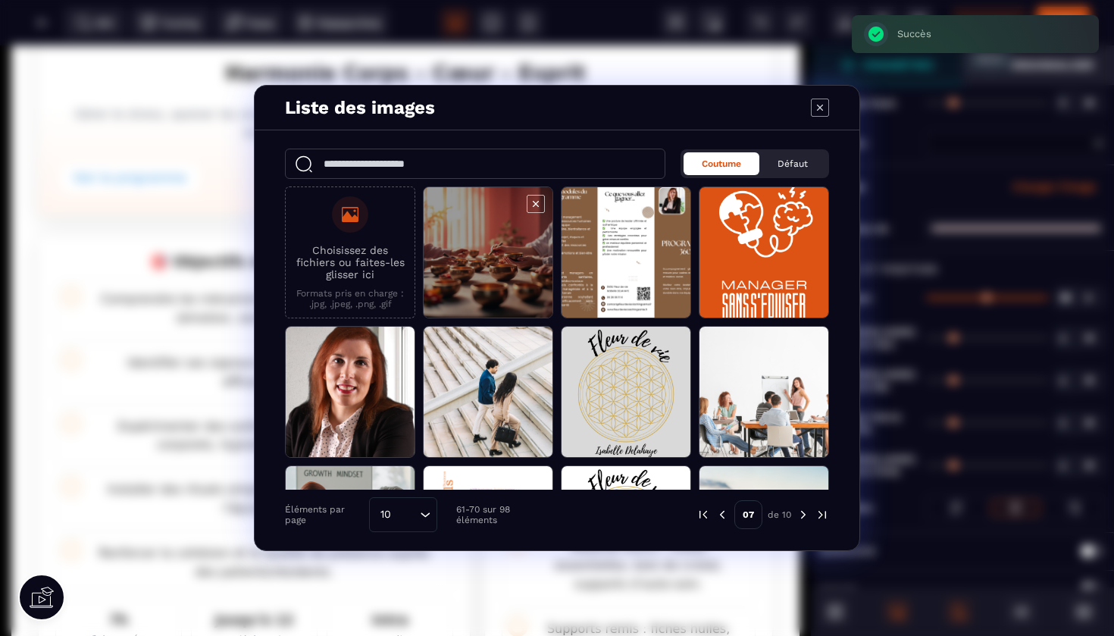
click at [474, 239] on span "Modal window" at bounding box center [488, 253] width 129 height 132
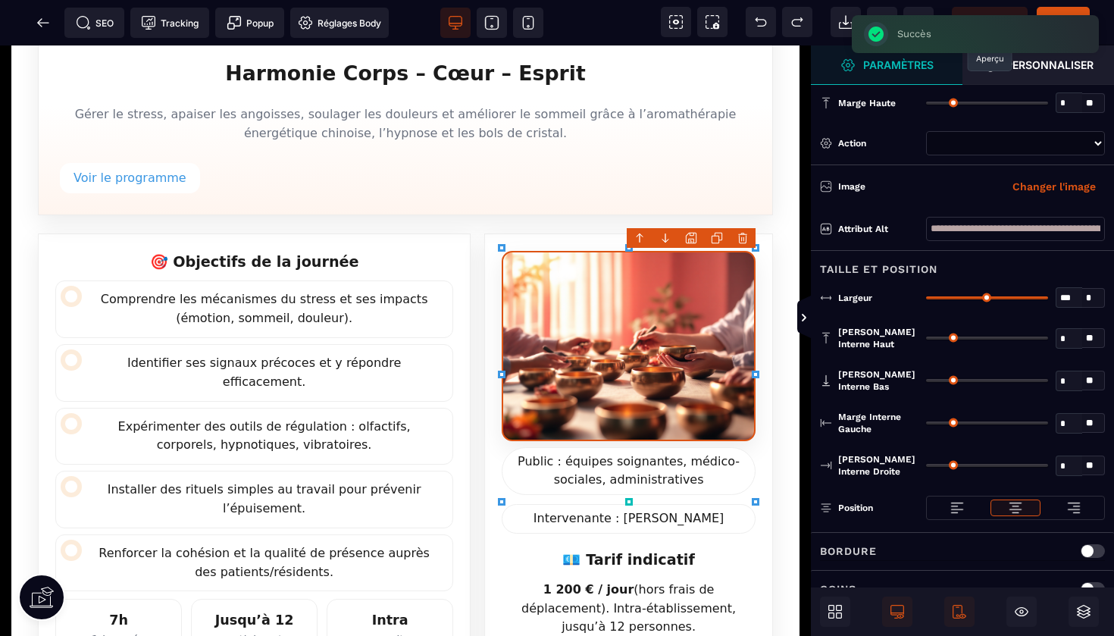
select select
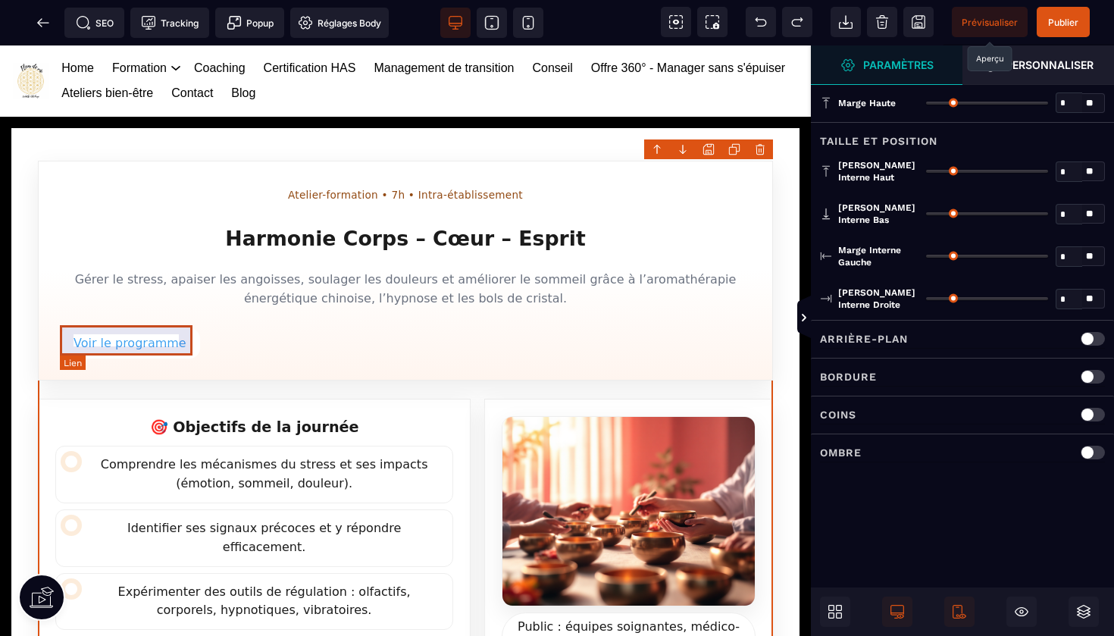
click at [148, 339] on link "Voir le programme" at bounding box center [130, 343] width 140 height 30
select select
select select "***"
select select
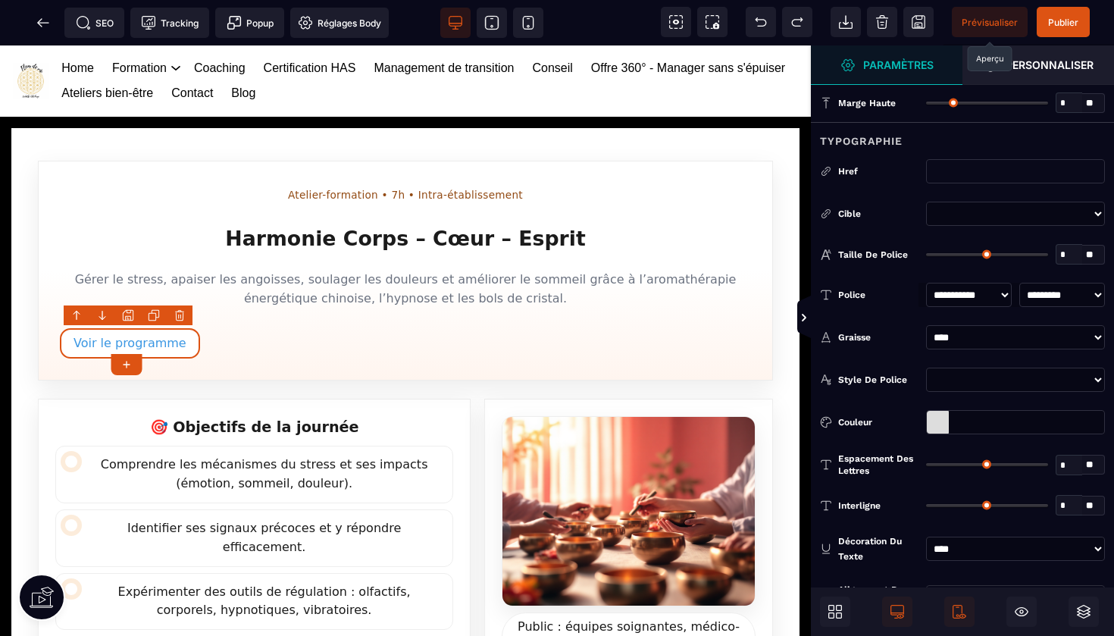
click at [931, 414] on div at bounding box center [938, 422] width 22 height 23
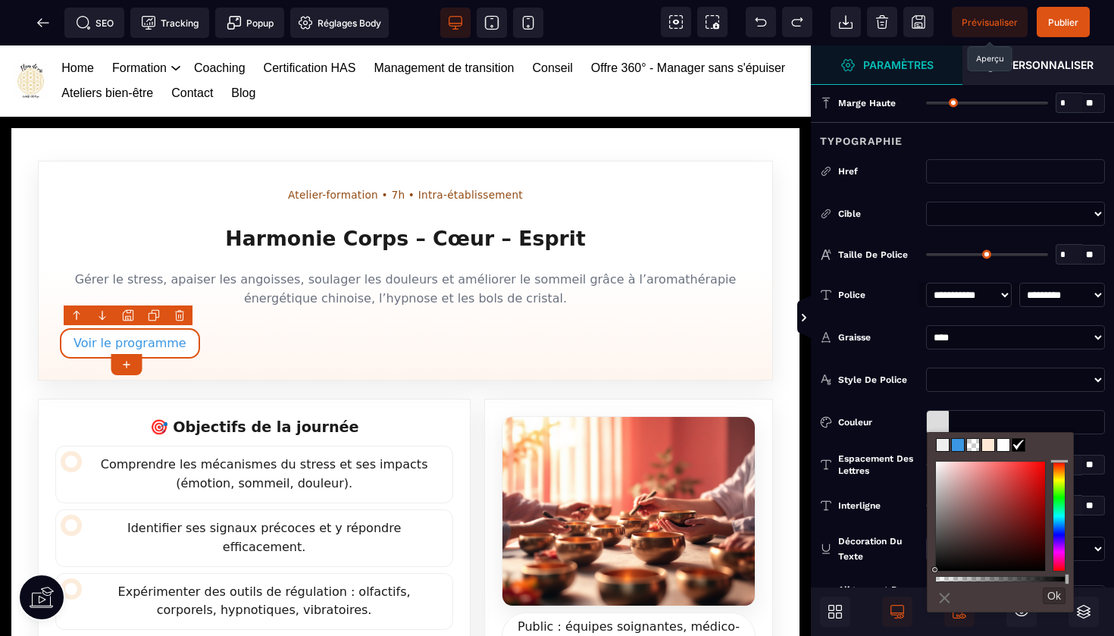
click at [968, 422] on input "text" at bounding box center [1015, 422] width 179 height 24
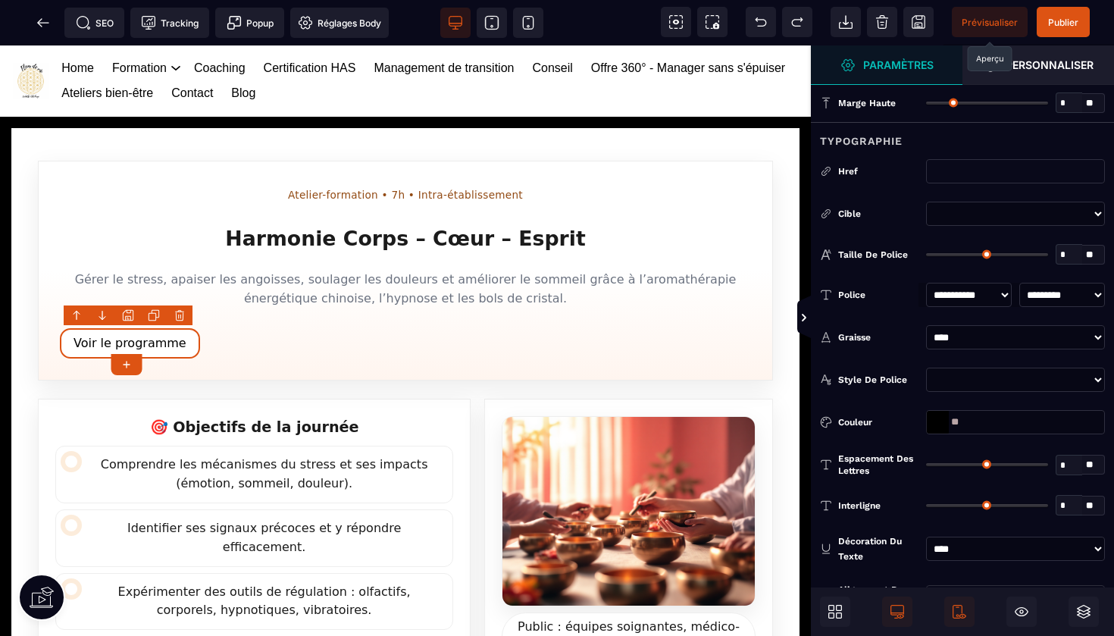
type input "*"
paste input "*******"
type input "*******"
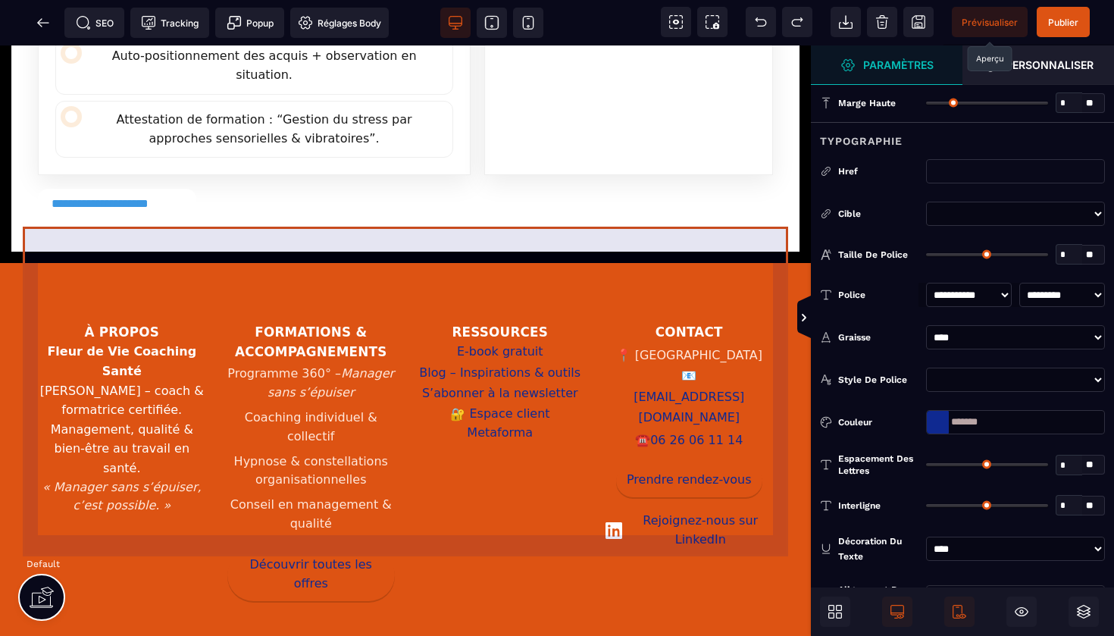
scroll to position [1606, 0]
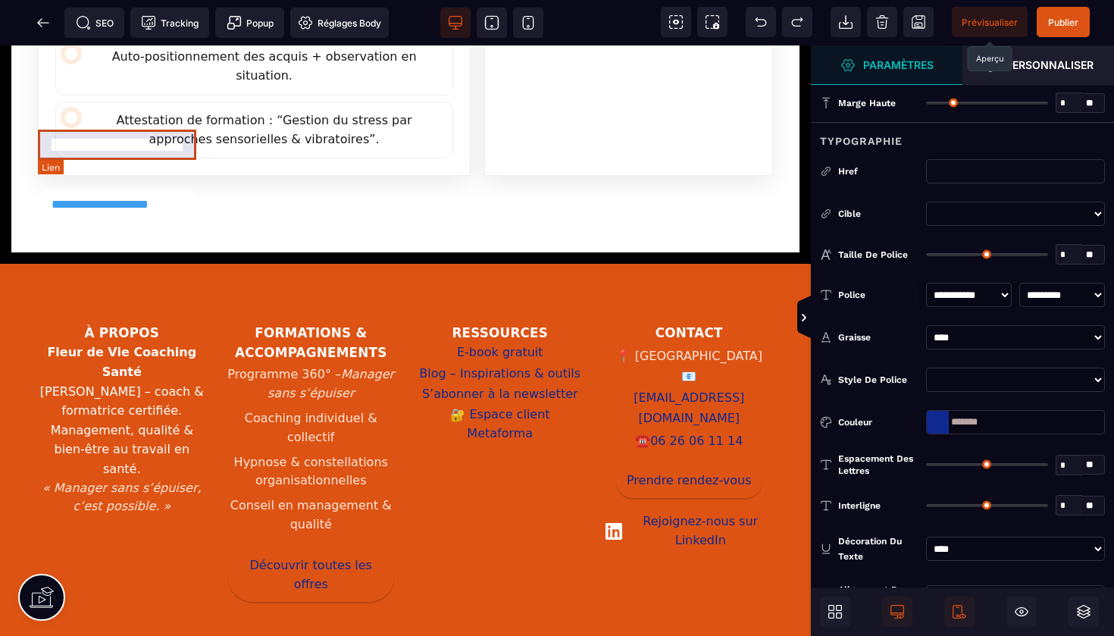
click at [144, 190] on link "**********" at bounding box center [117, 205] width 158 height 30
select select
select select "***"
select select
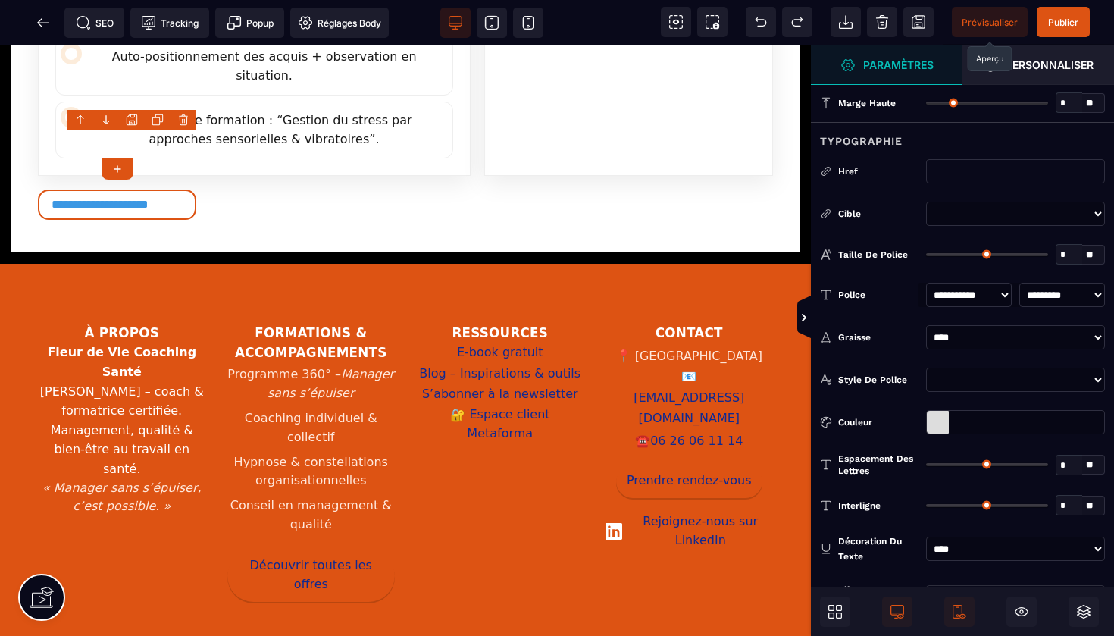
click at [940, 417] on div at bounding box center [938, 422] width 22 height 23
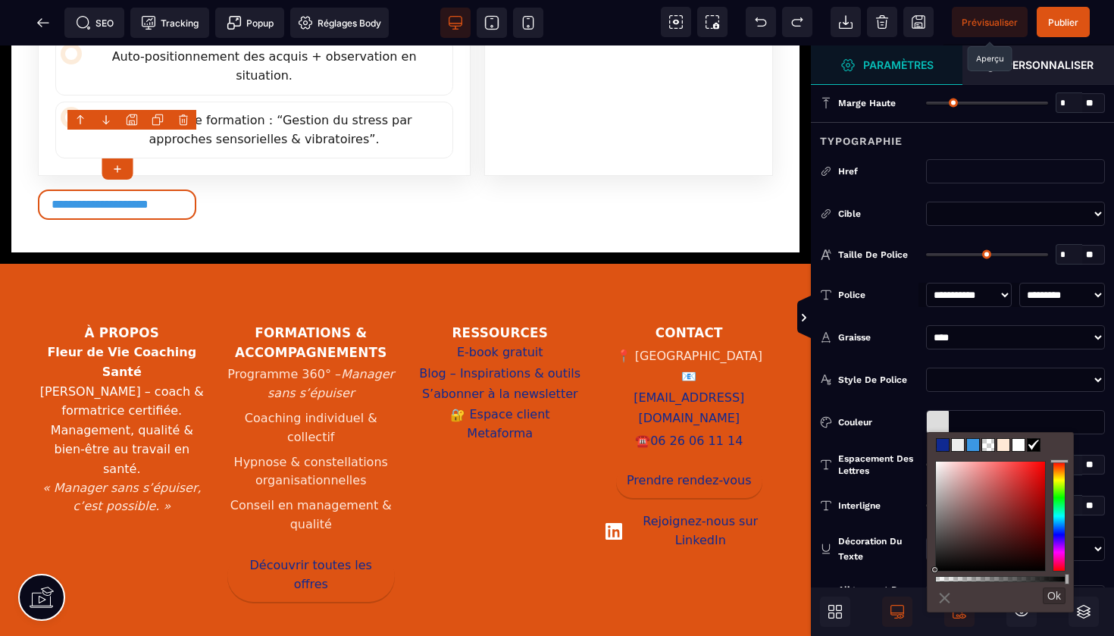
click at [948, 444] on span at bounding box center [943, 445] width 12 height 12
type input "*******"
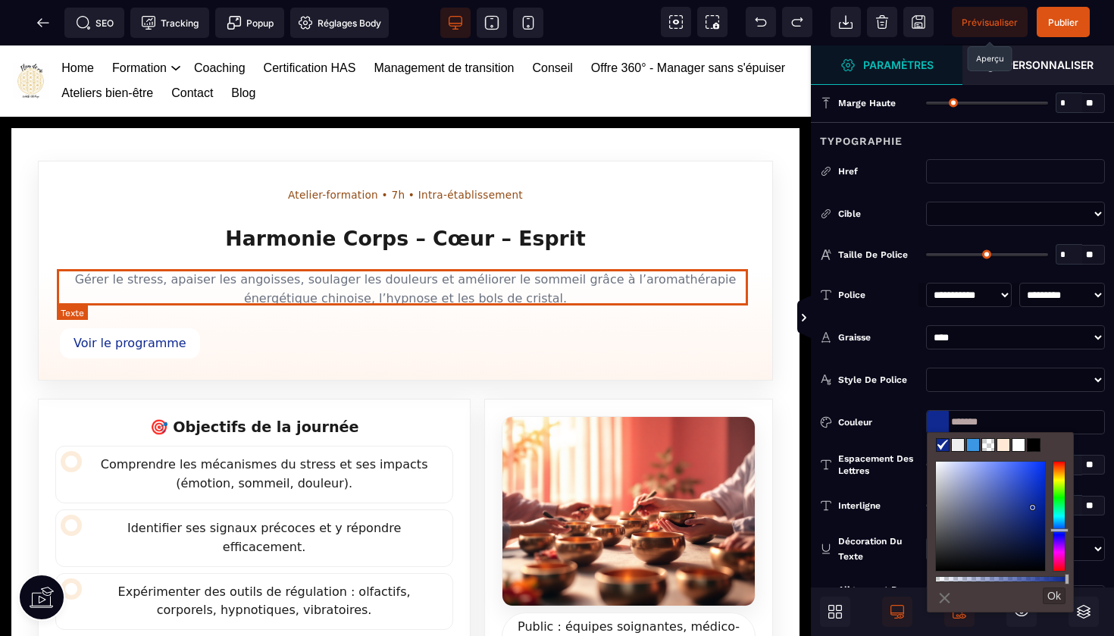
scroll to position [0, 3]
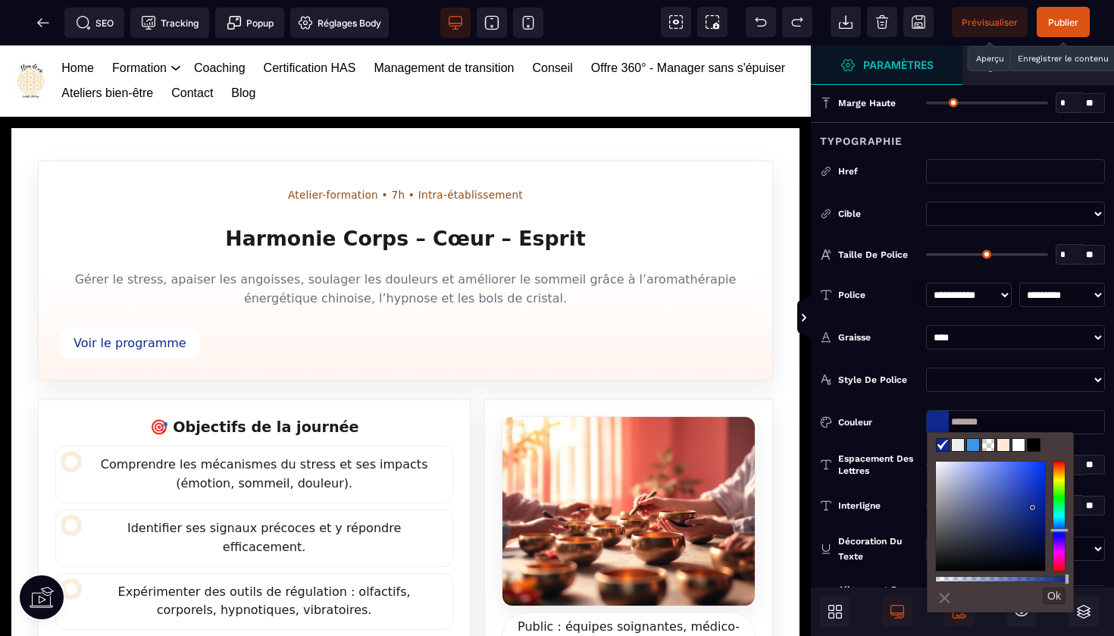
click at [1059, 23] on span "Publier" at bounding box center [1063, 22] width 30 height 11
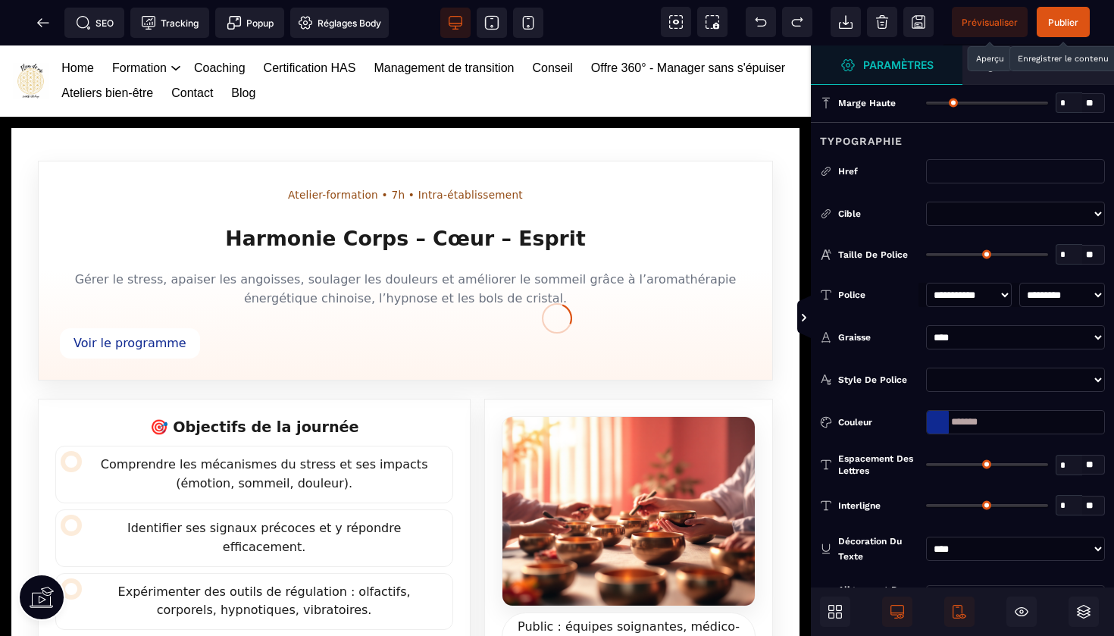
type input "*******"
click at [951, 167] on input "text" at bounding box center [1015, 171] width 179 height 24
paste input "**********"
type input "**********"
select select "******"
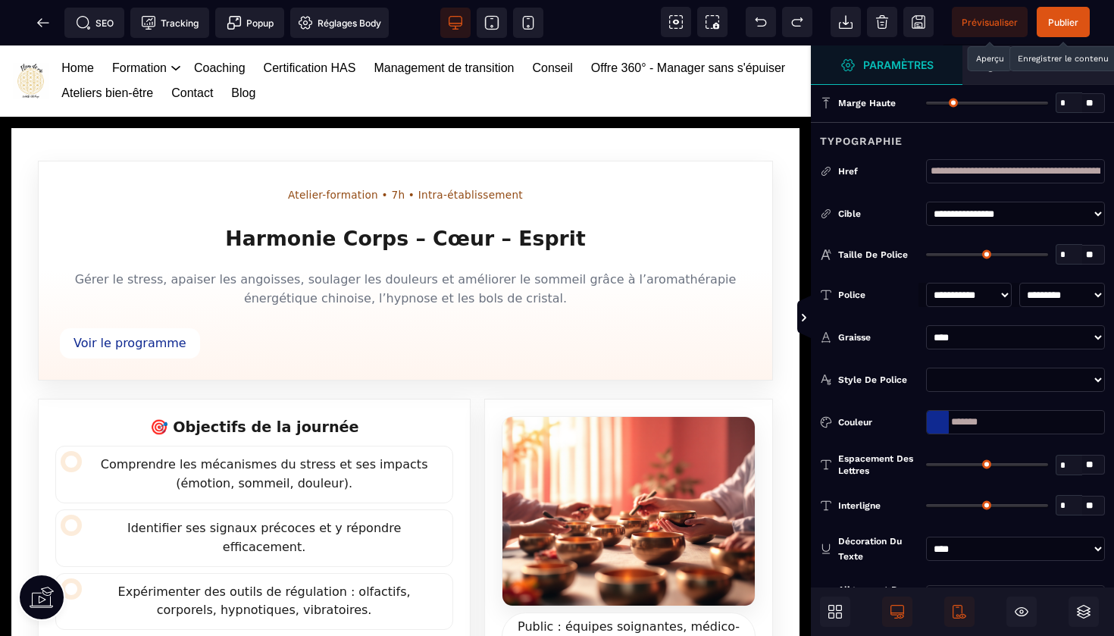
click at [1058, 20] on span "Publier" at bounding box center [1063, 22] width 30 height 11
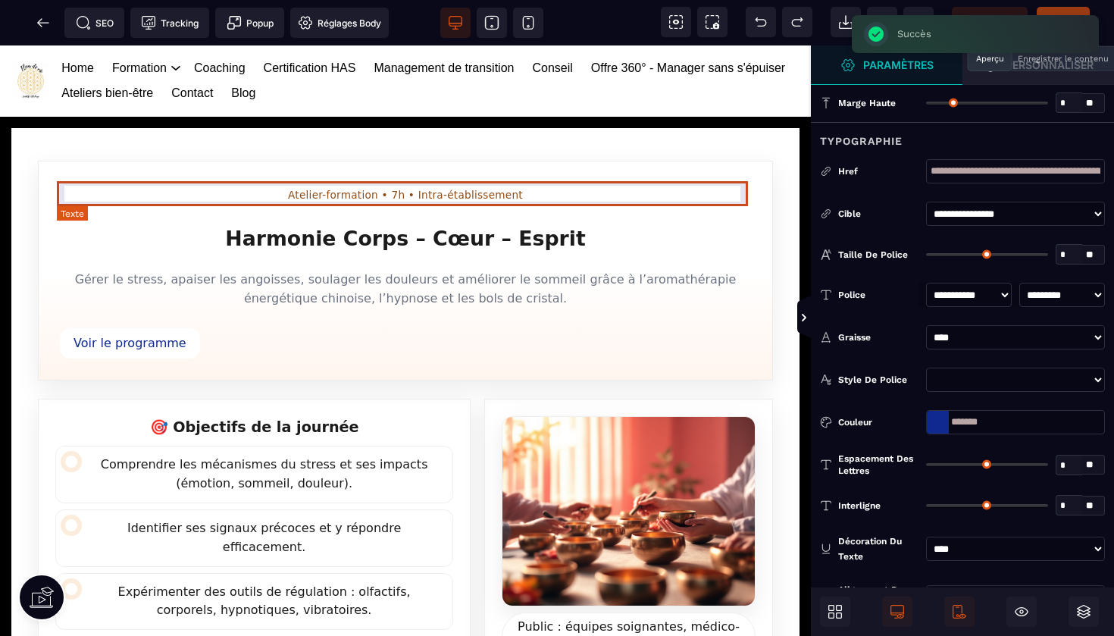
click at [503, 189] on span "Atelier-formation • 7h • Intra-établissement" at bounding box center [405, 195] width 691 height 25
select select "***"
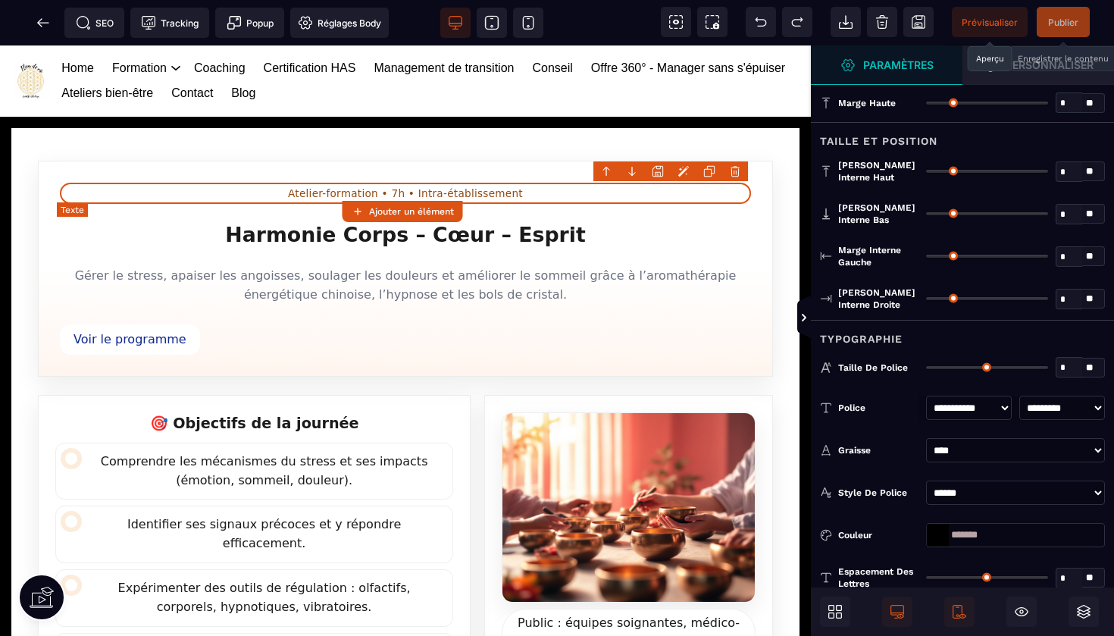
type input "*"
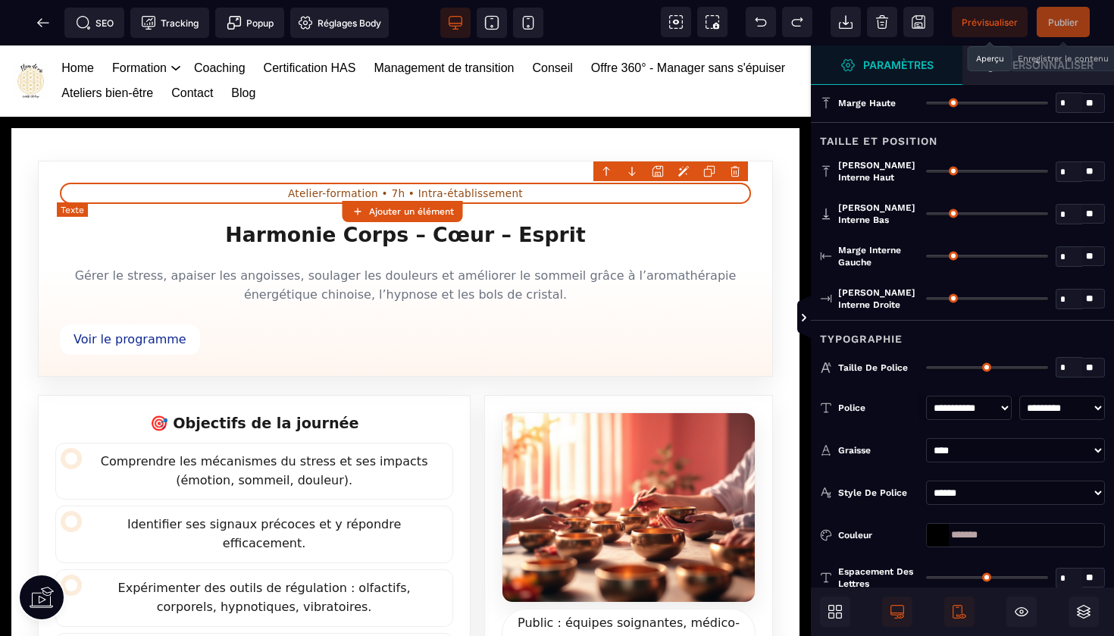
type input "*"
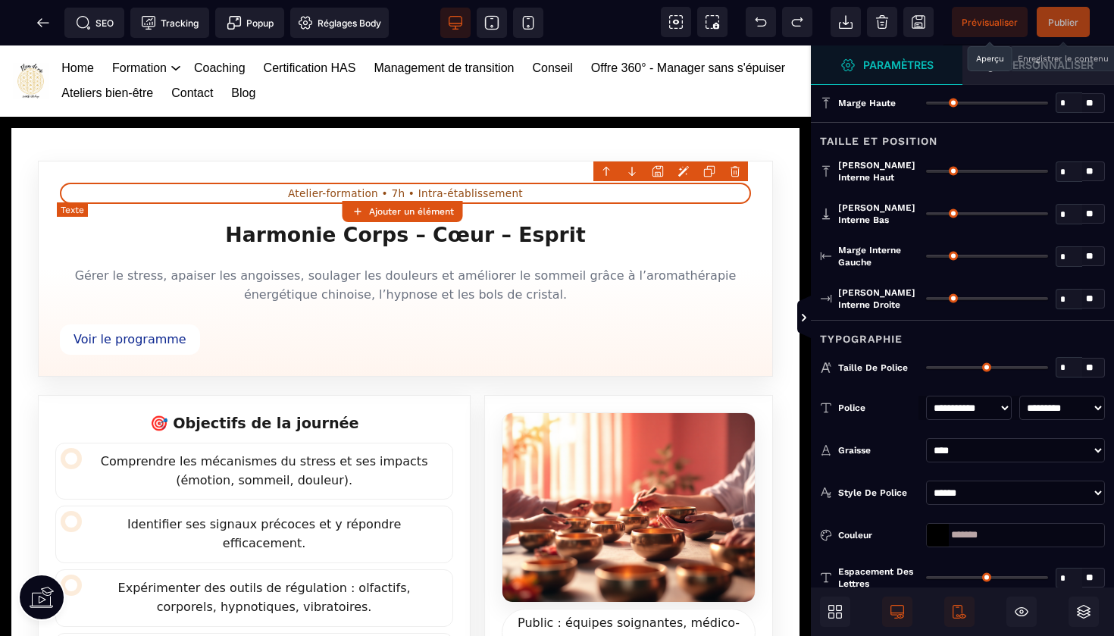
type input "***"
type input "*"
select select "***"
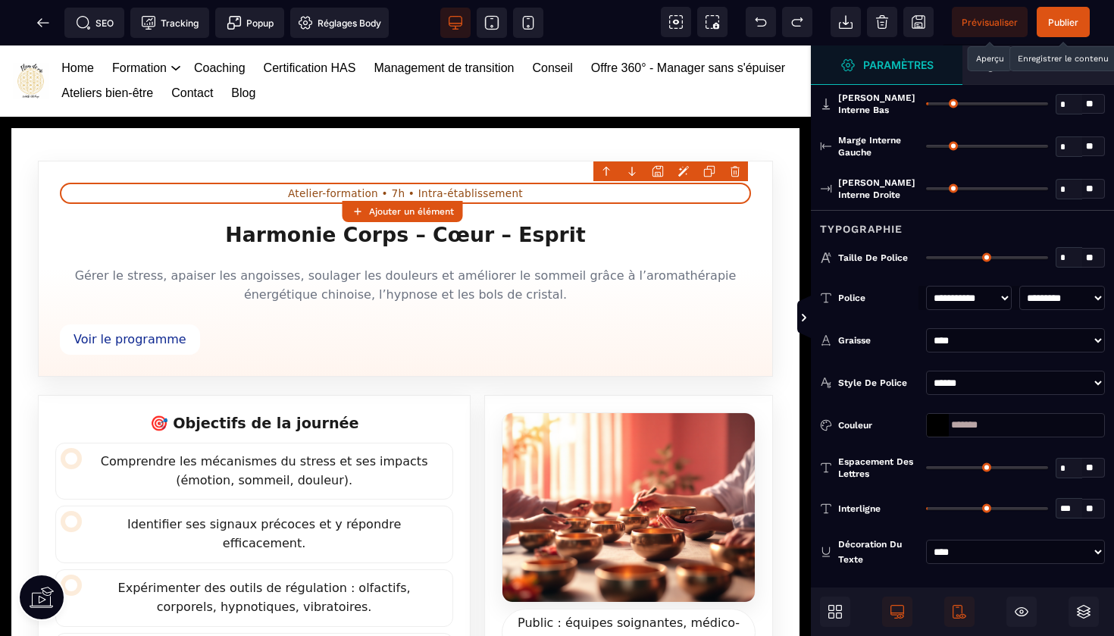
scroll to position [201, 0]
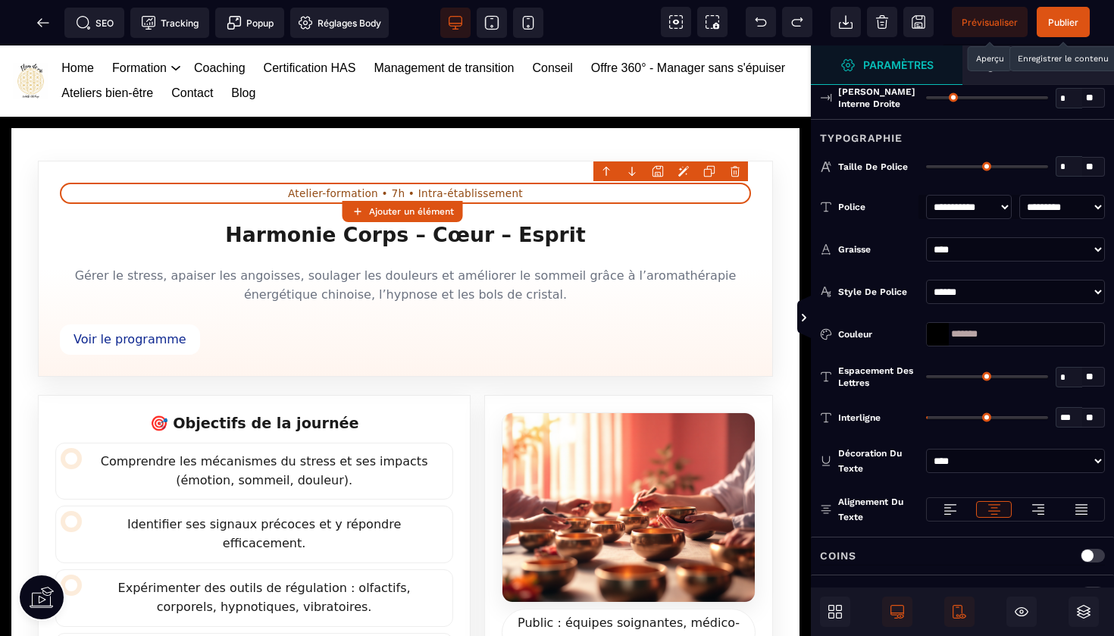
click at [939, 328] on div at bounding box center [938, 334] width 22 height 23
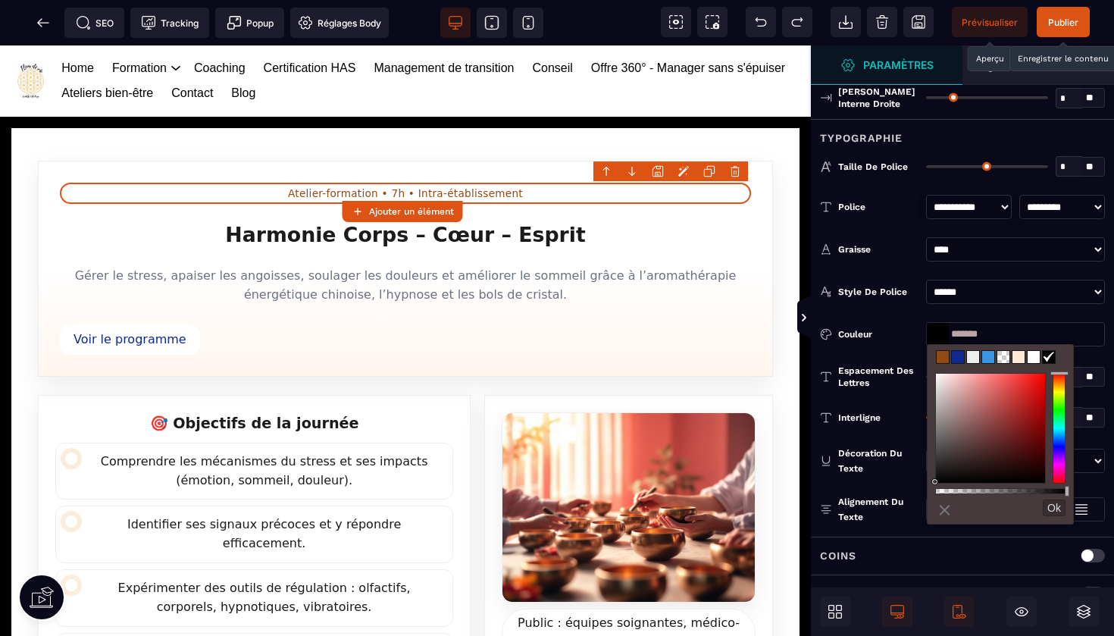
click at [987, 356] on span at bounding box center [989, 357] width 12 height 12
type input "*******"
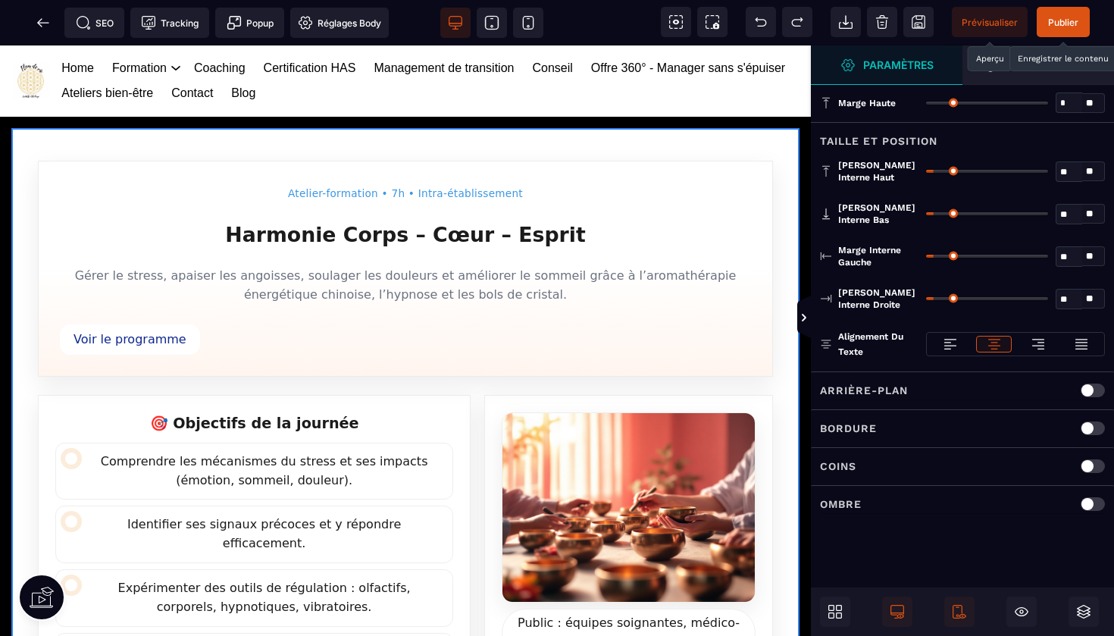
scroll to position [0, 0]
click at [1058, 27] on span "Publier" at bounding box center [1063, 22] width 30 height 11
click at [52, 17] on span at bounding box center [43, 23] width 30 height 30
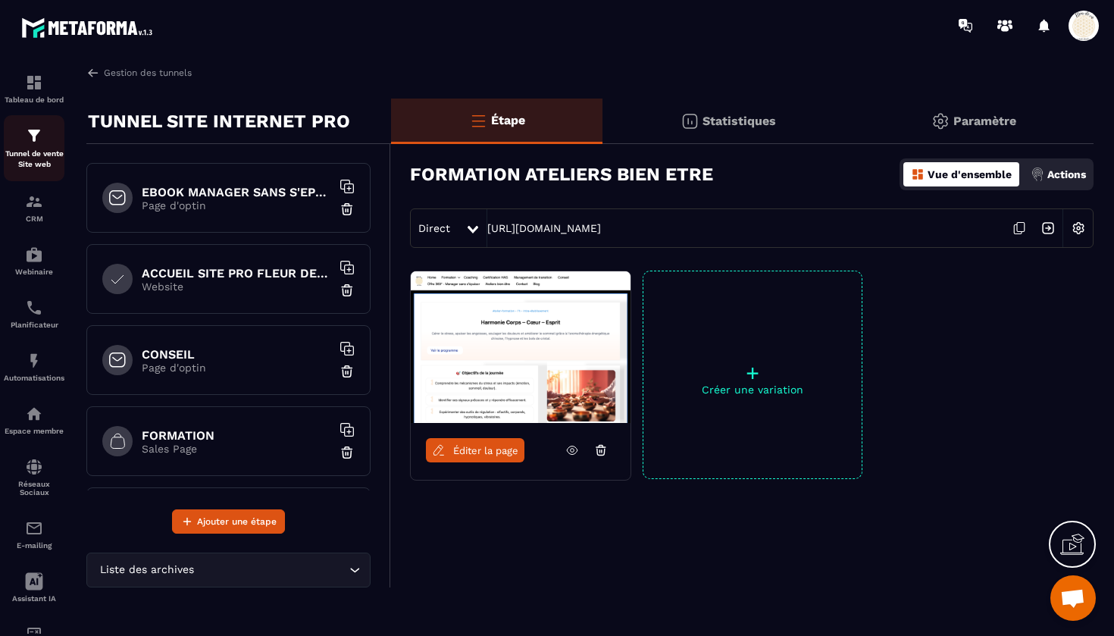
click at [47, 141] on div "Tunnel de vente Site web" at bounding box center [34, 148] width 61 height 43
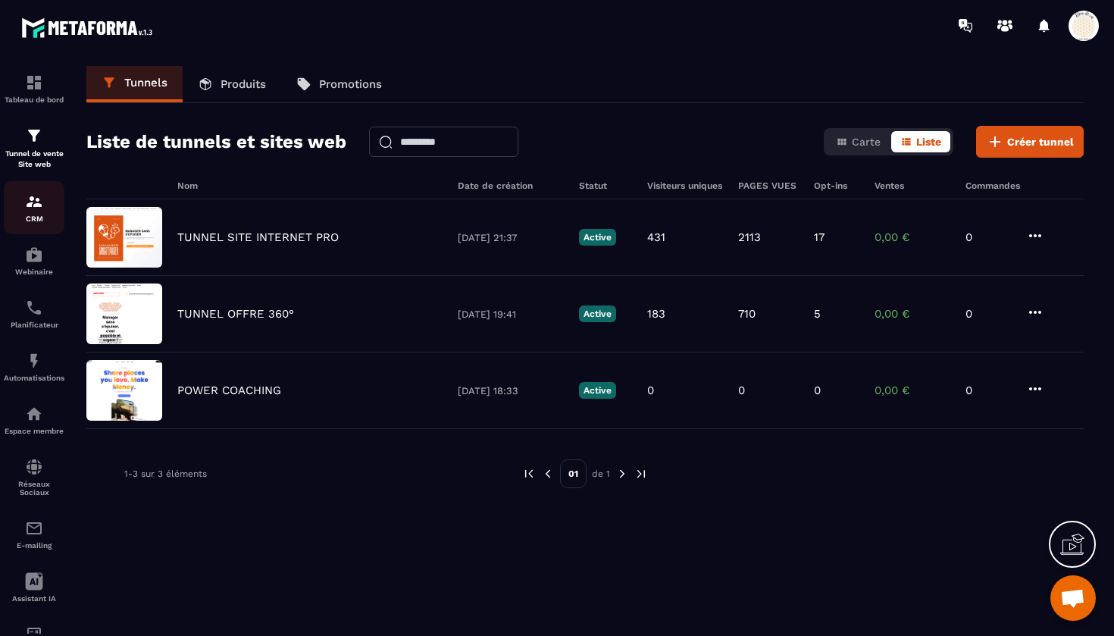
click at [42, 215] on p "CRM" at bounding box center [34, 219] width 61 height 8
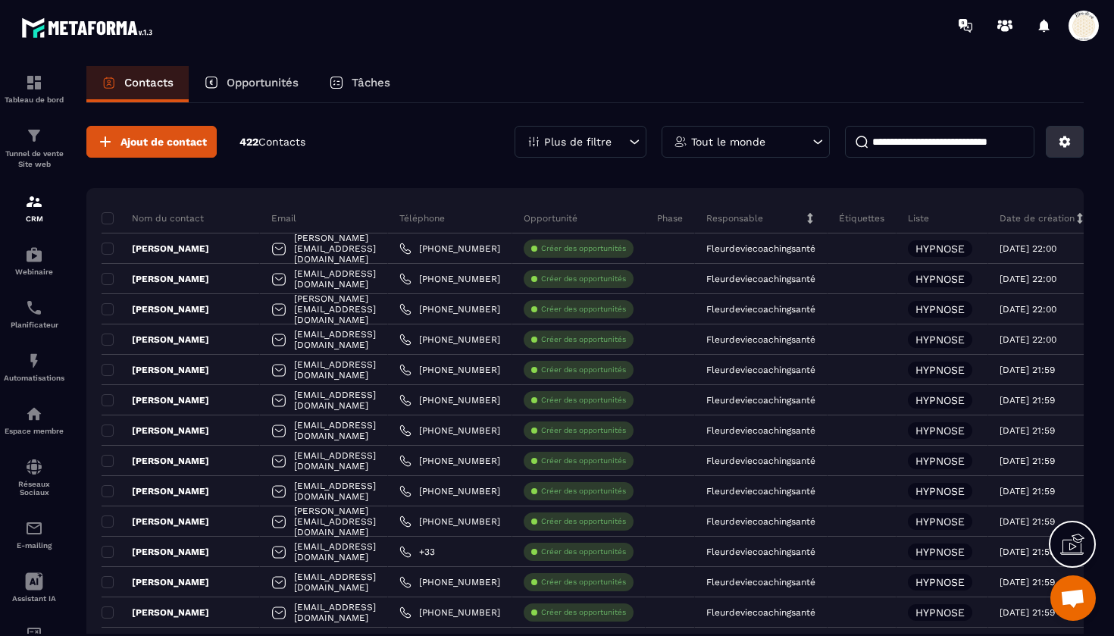
click at [1067, 138] on icon at bounding box center [1065, 141] width 11 height 11
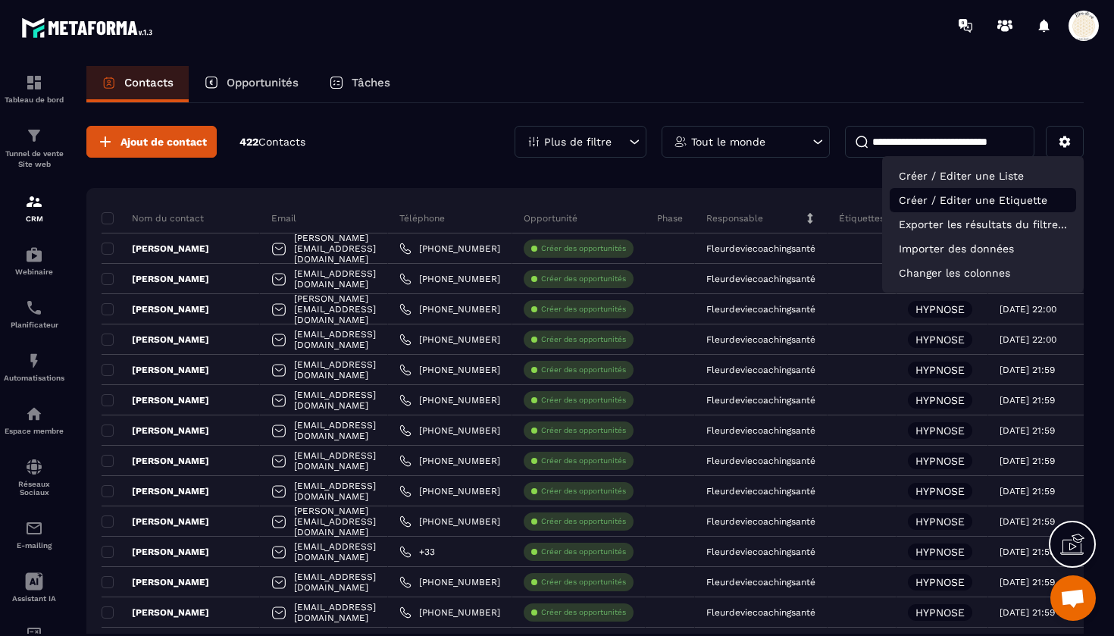
click at [971, 199] on p "Créer / Editer une Etiquette" at bounding box center [983, 200] width 186 height 24
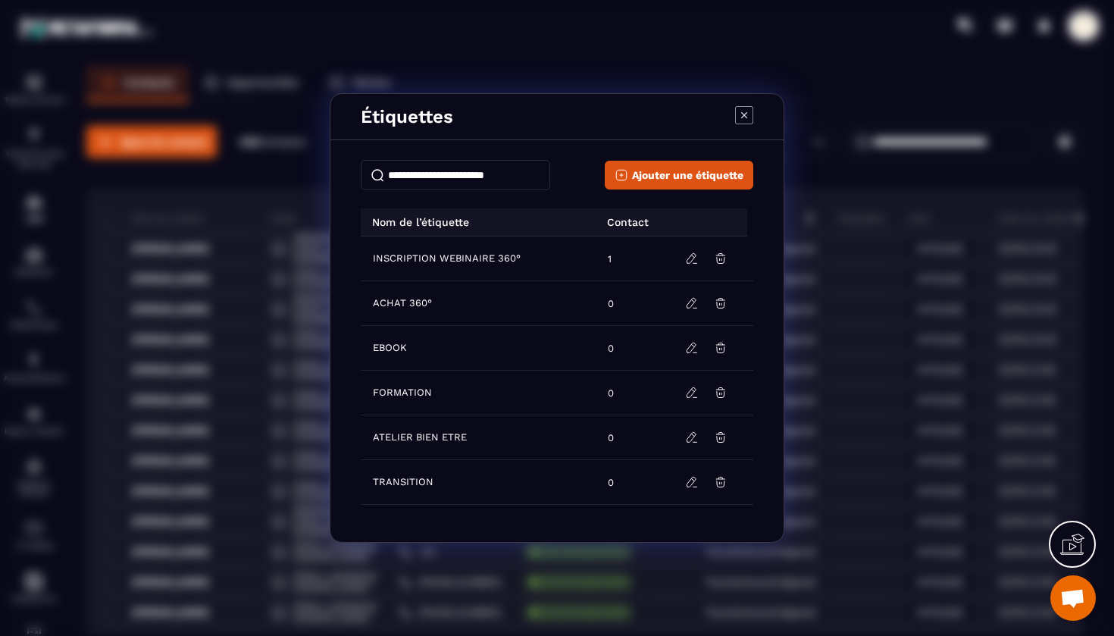
click at [745, 112] on icon "Modal window" at bounding box center [744, 115] width 18 height 18
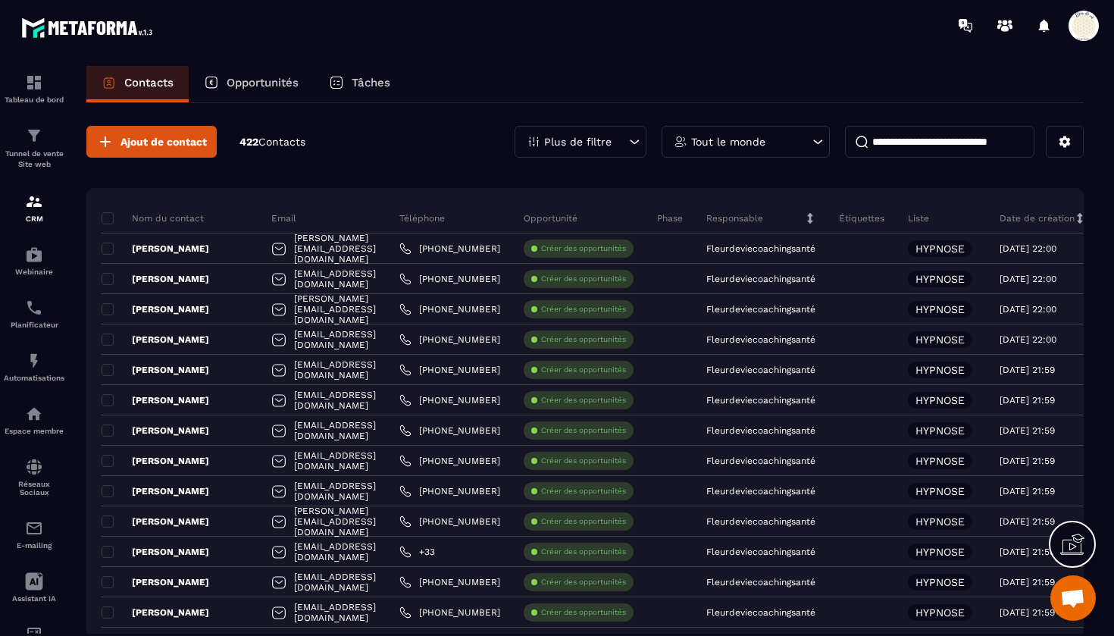
click at [631, 137] on icon at bounding box center [634, 141] width 15 height 15
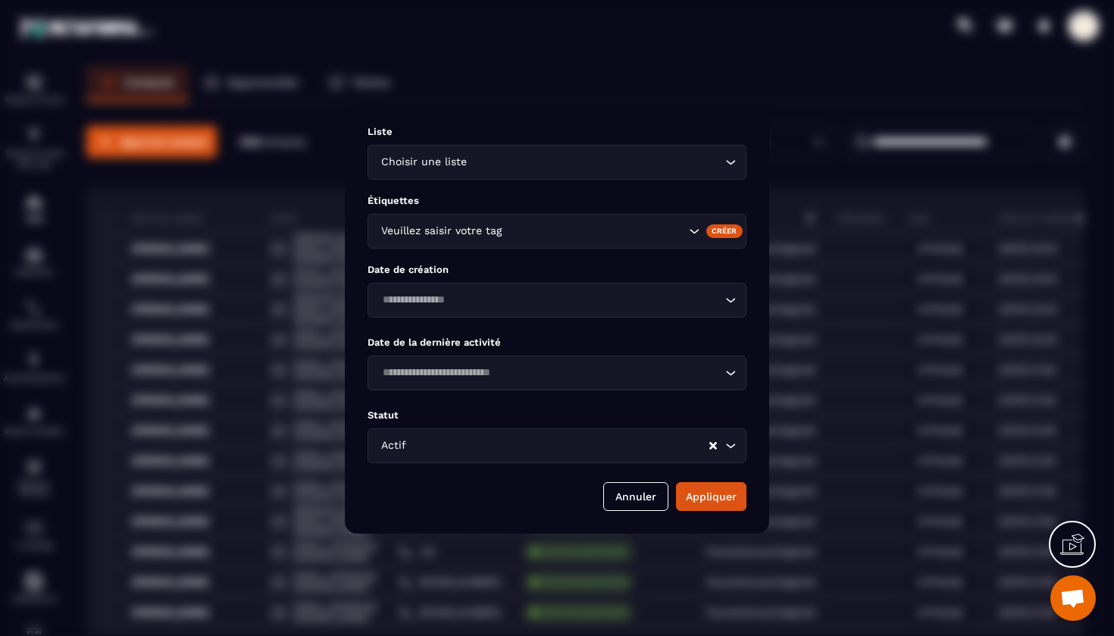
click at [674, 99] on div "Modal window" at bounding box center [557, 318] width 1114 height 636
click at [631, 494] on button "Annuler" at bounding box center [635, 496] width 65 height 29
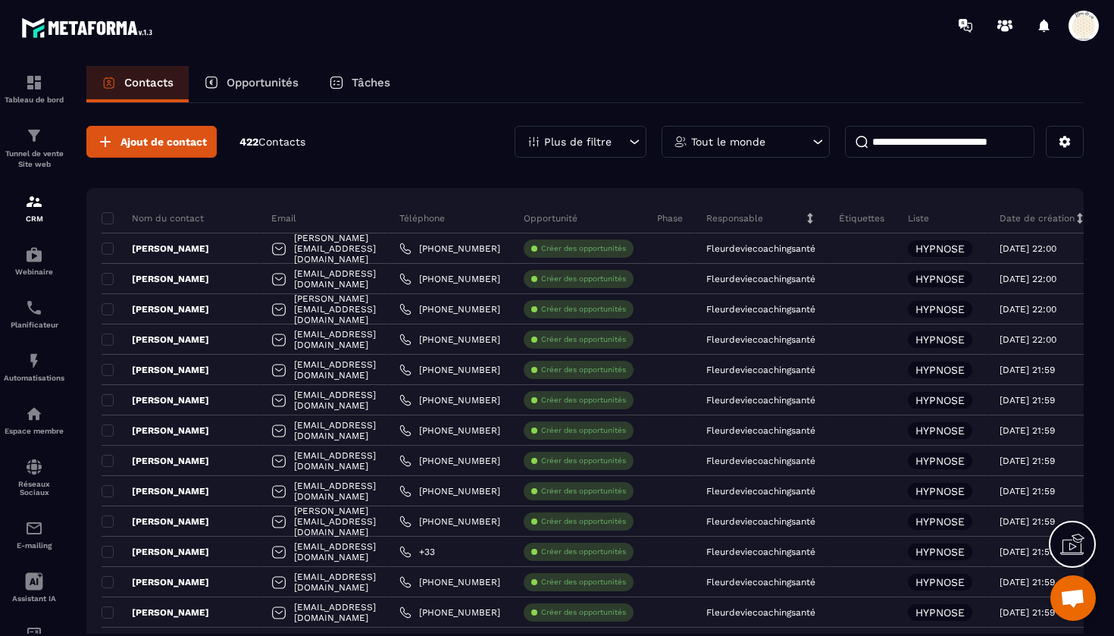
click at [818, 143] on icon at bounding box center [817, 141] width 15 height 15
click at [629, 139] on icon at bounding box center [634, 141] width 15 height 15
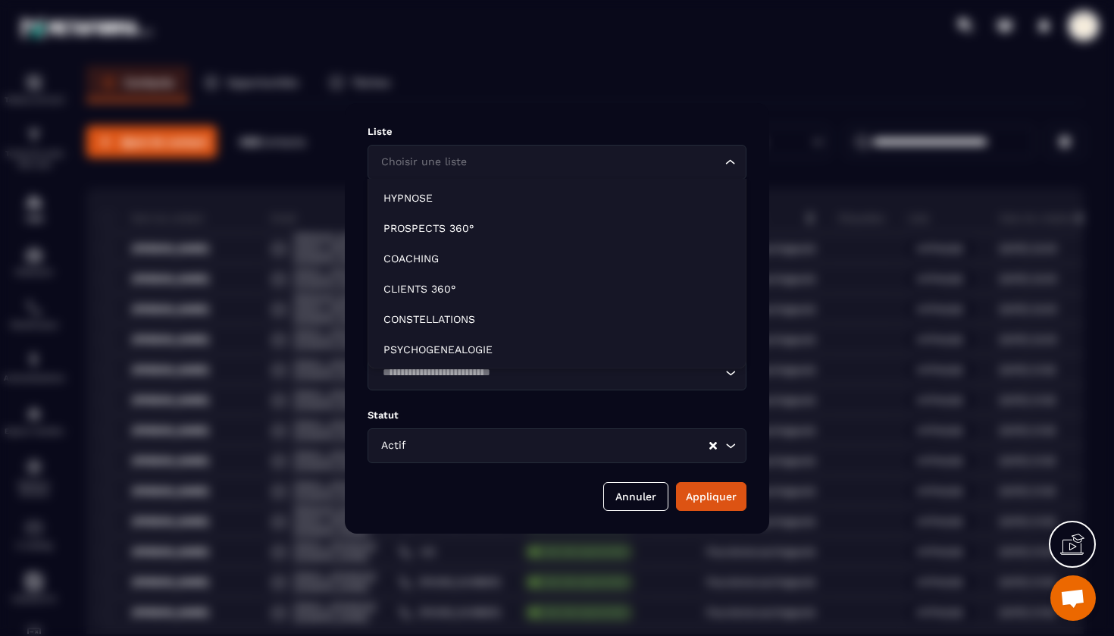
click at [732, 162] on icon "Search for option" at bounding box center [730, 161] width 9 height 5
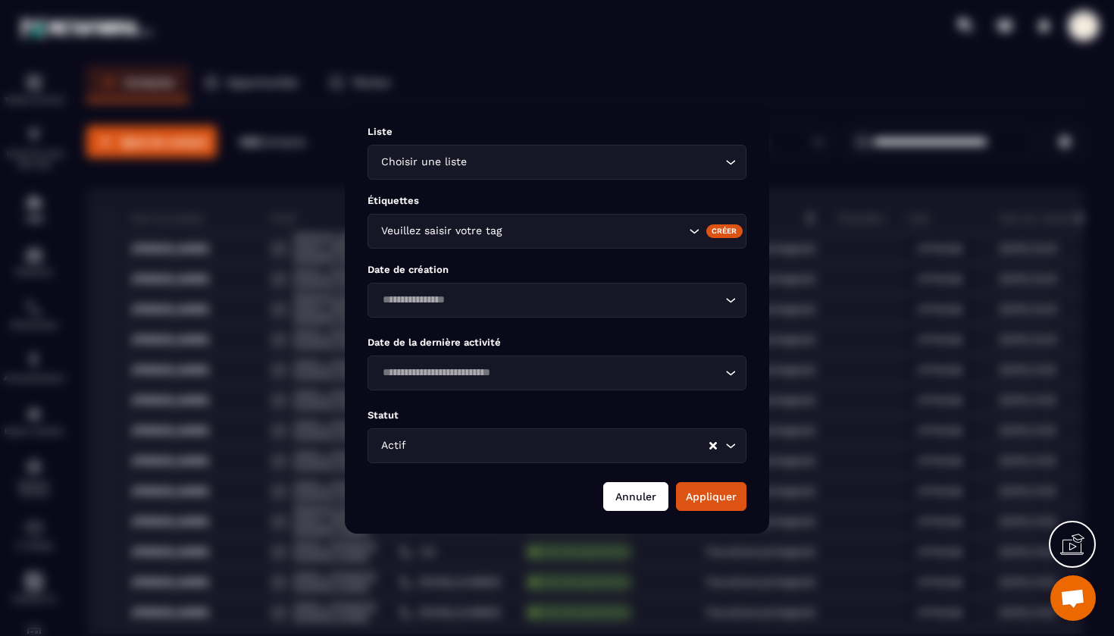
click at [642, 490] on button "Annuler" at bounding box center [635, 496] width 65 height 29
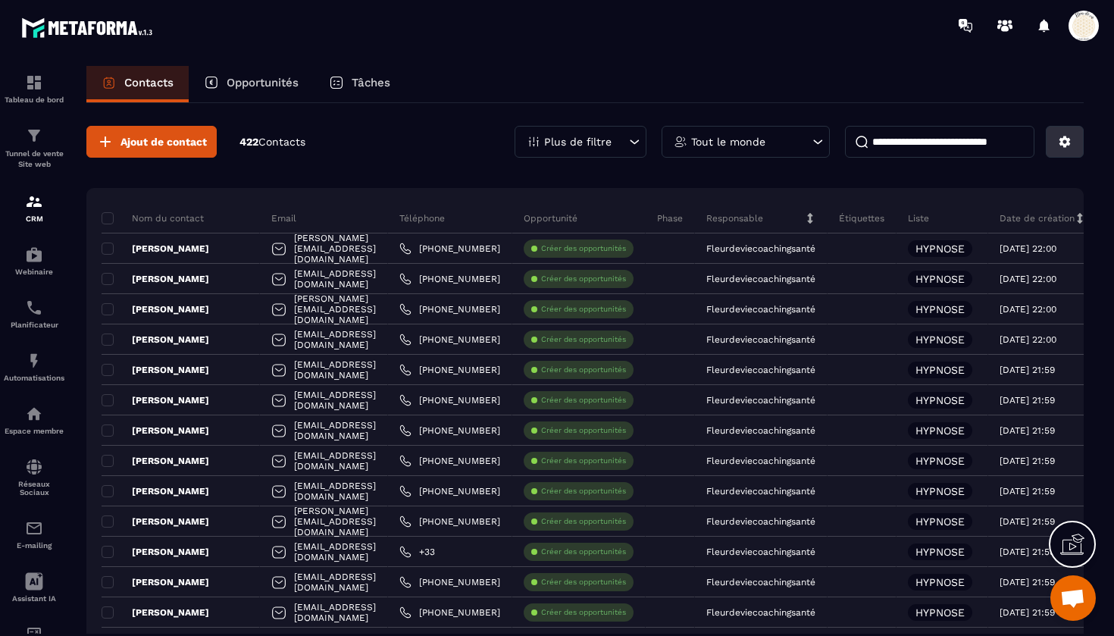
click at [1069, 141] on icon at bounding box center [1065, 141] width 11 height 11
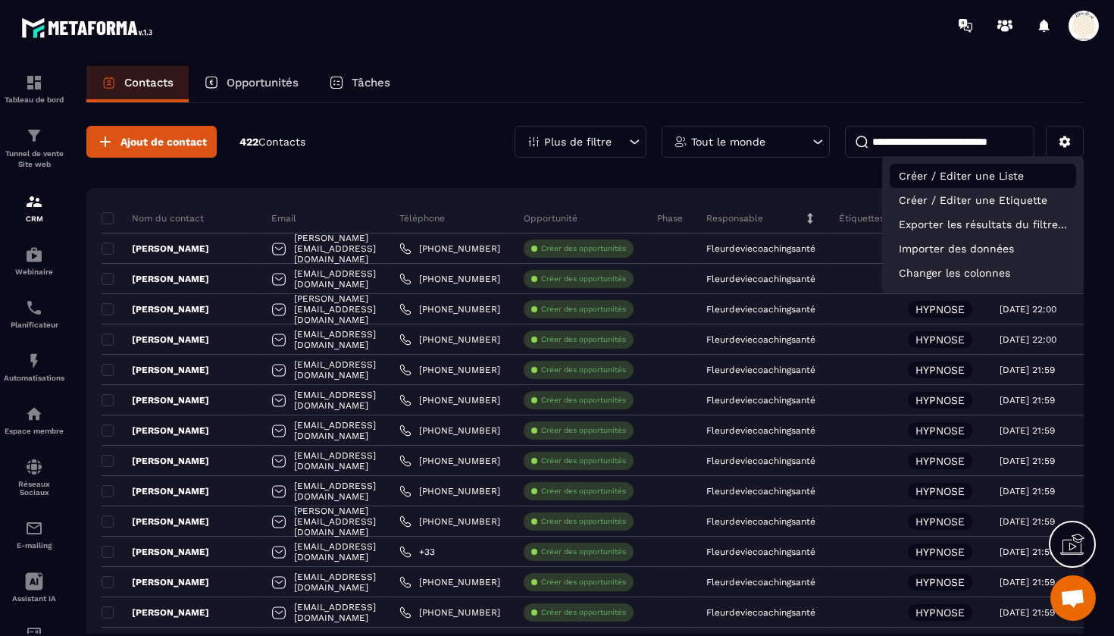
click at [1005, 176] on p "Créer / Editer une Liste" at bounding box center [983, 176] width 186 height 24
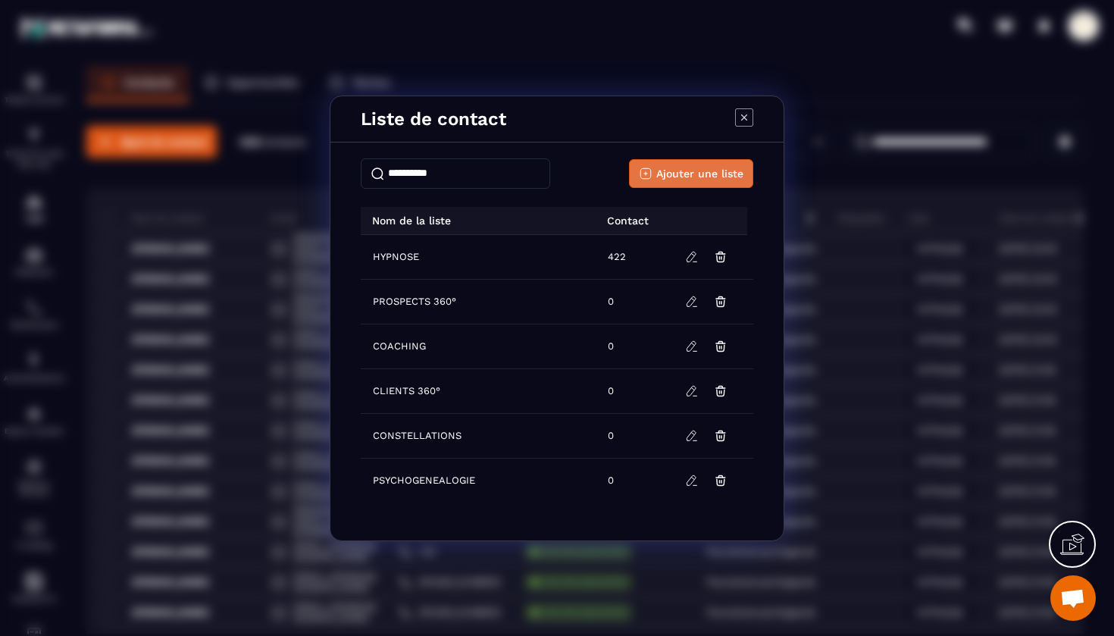
click at [677, 170] on span "Ajouter une liste" at bounding box center [700, 173] width 87 height 15
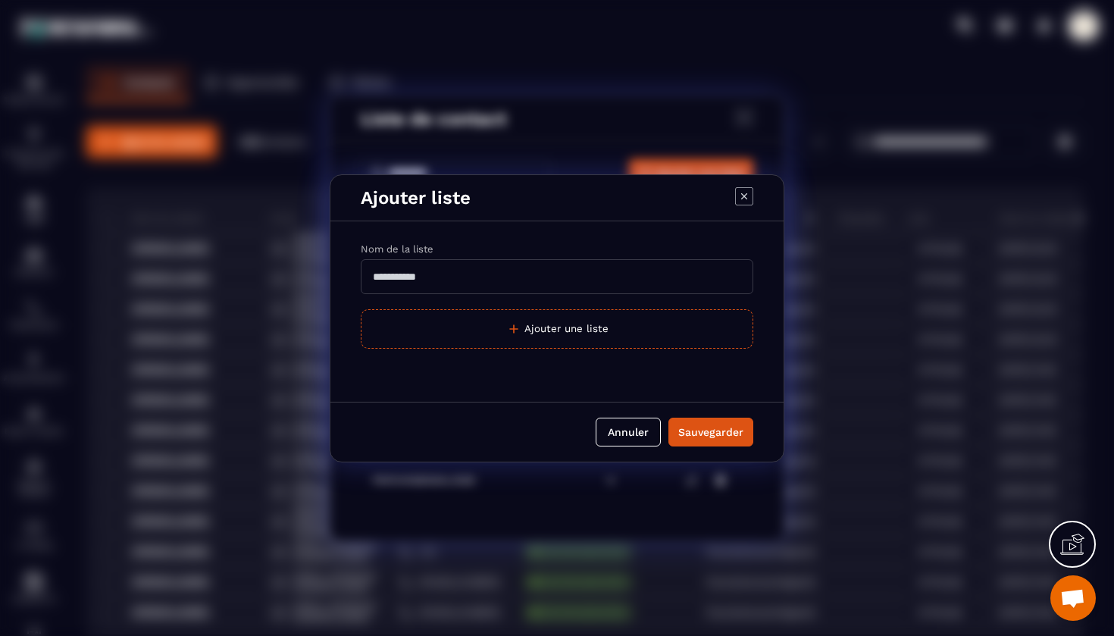
click at [437, 271] on input "Modal window" at bounding box center [557, 276] width 393 height 35
type input "*"
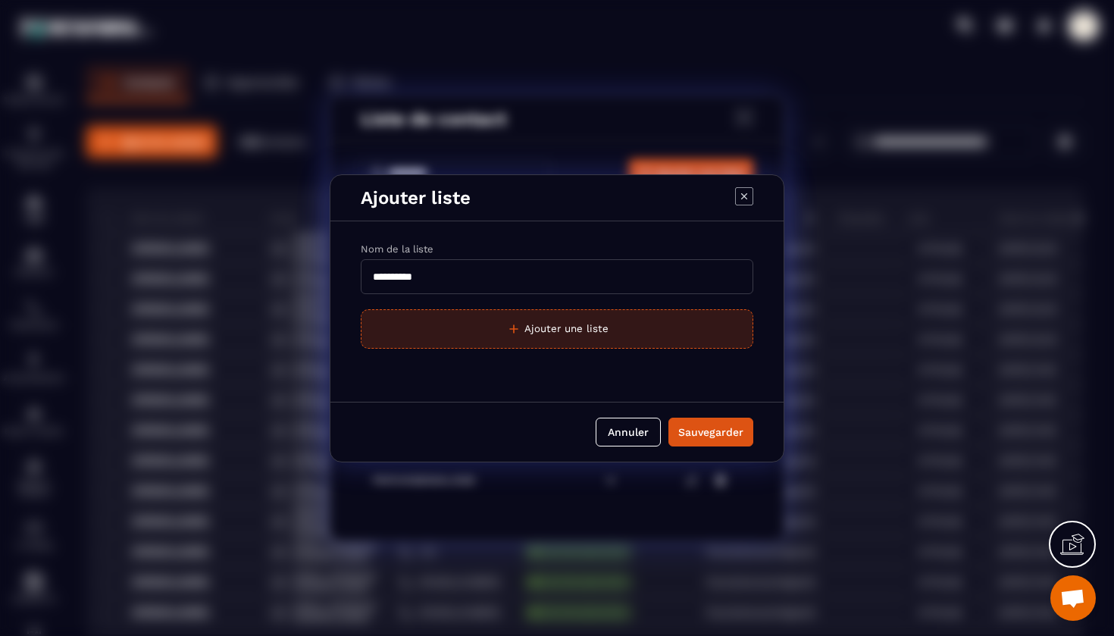
type input "**********"
click at [564, 330] on button "Ajouter une liste" at bounding box center [557, 328] width 393 height 39
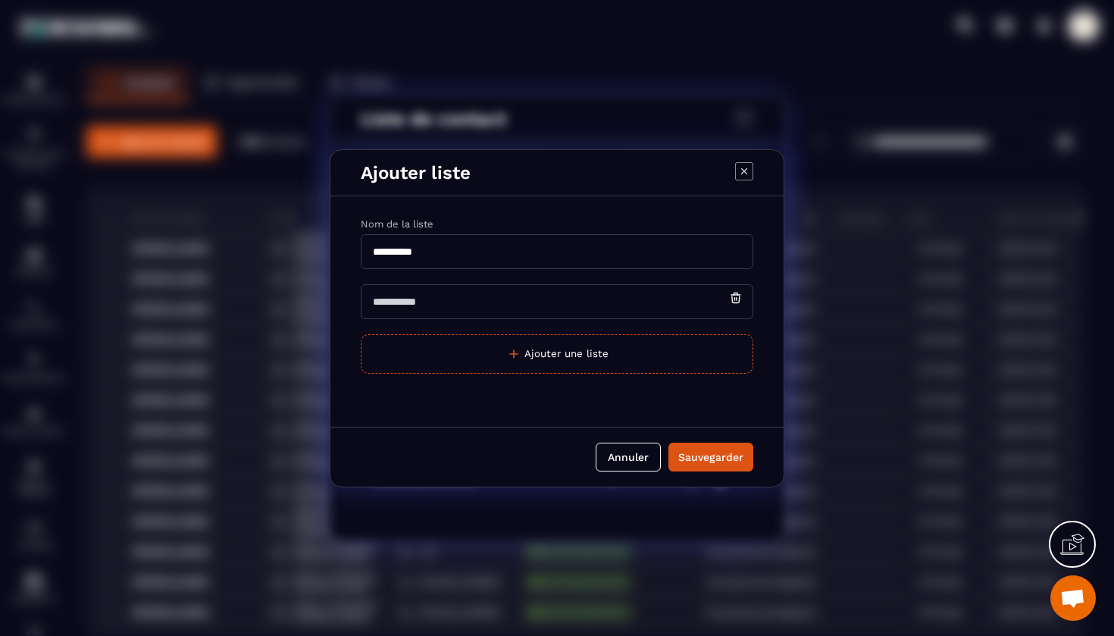
click at [533, 309] on input "Modal window" at bounding box center [557, 301] width 393 height 35
type input "**********"
click at [703, 462] on div "Sauvegarder" at bounding box center [711, 457] width 65 height 15
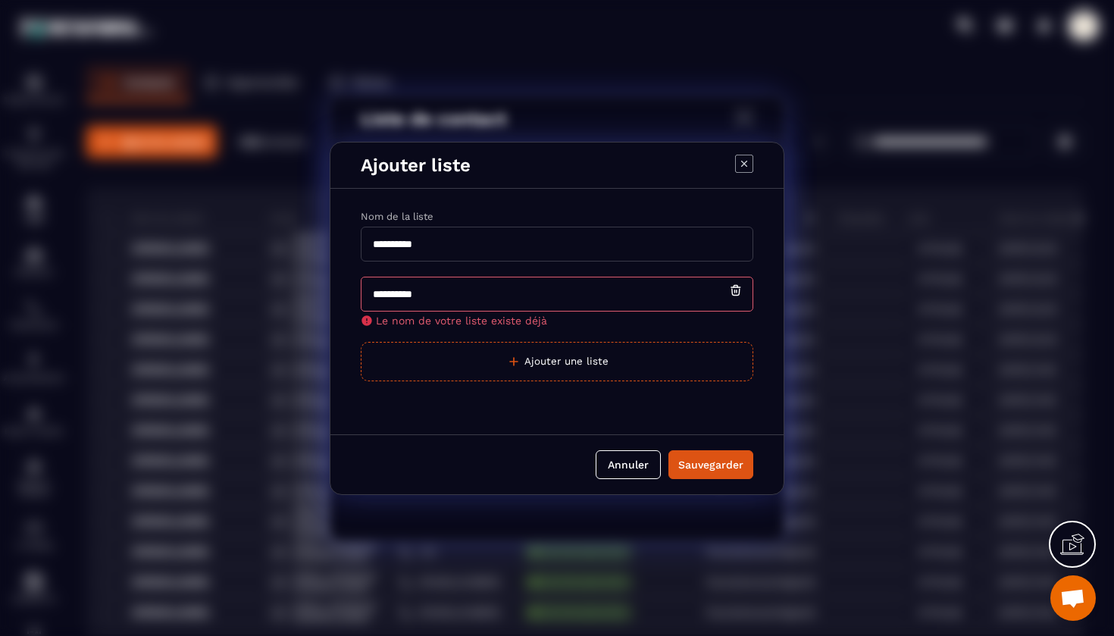
click at [746, 161] on icon "Modal window" at bounding box center [744, 164] width 18 height 18
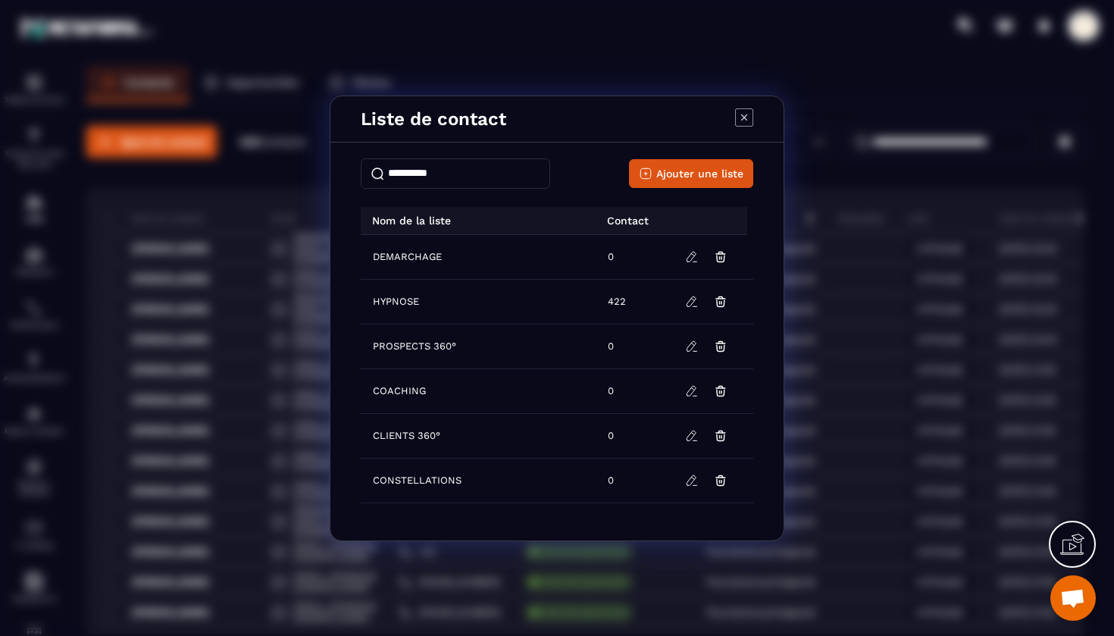
click at [745, 116] on icon "Modal window" at bounding box center [744, 117] width 6 height 6
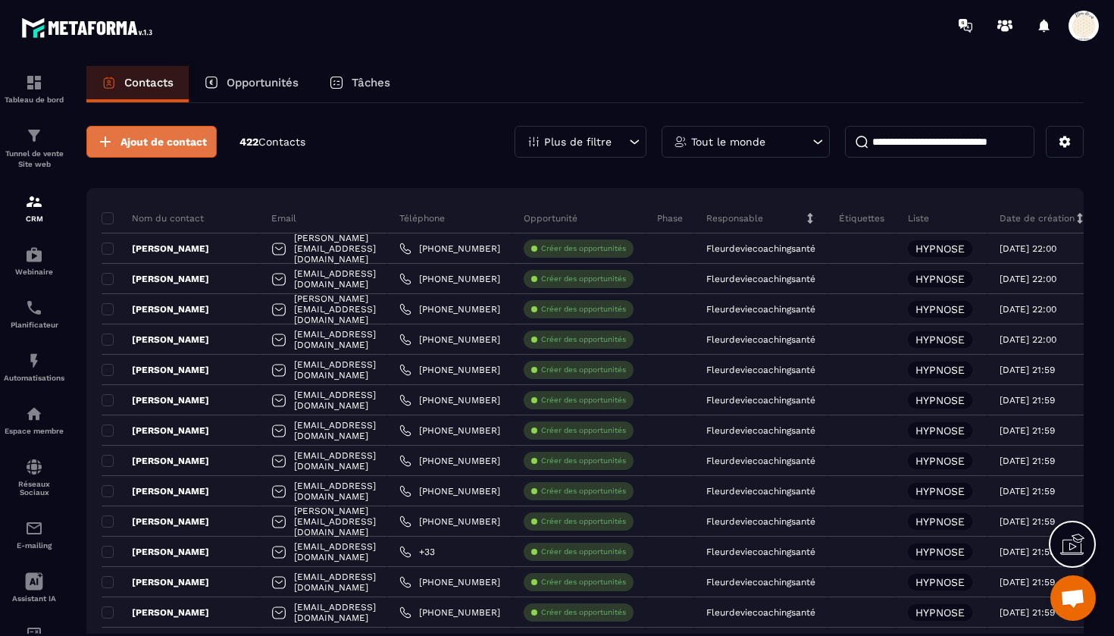
click at [170, 145] on span "Ajout de contact" at bounding box center [164, 141] width 86 height 15
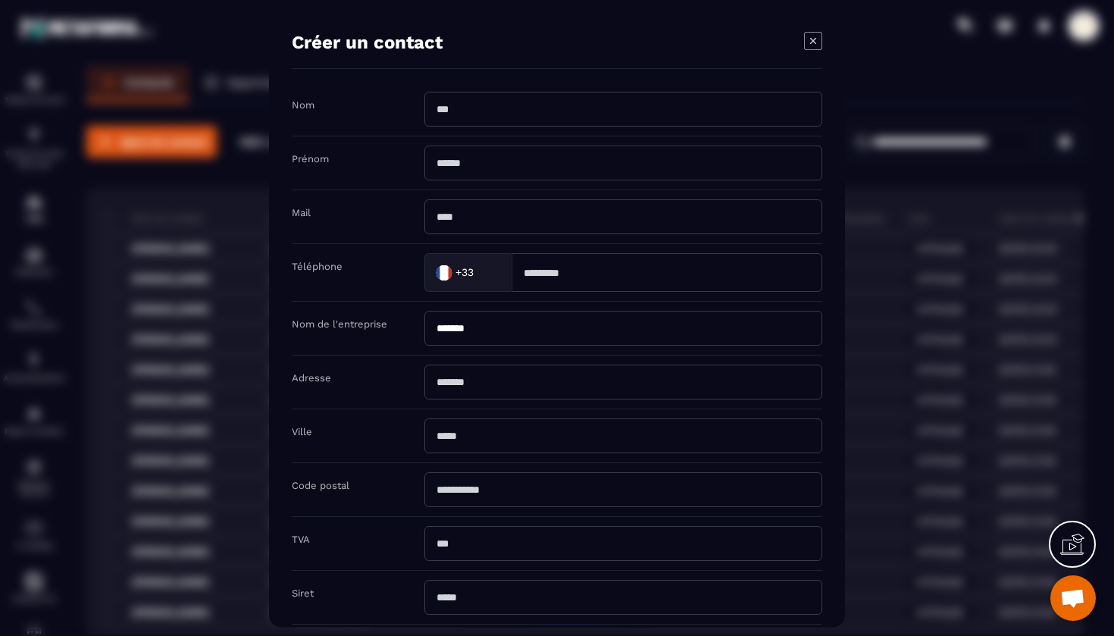
type input "*******"
paste input "**********"
click at [517, 219] on input "**********" at bounding box center [624, 216] width 398 height 35
type input "**********"
type input "*"
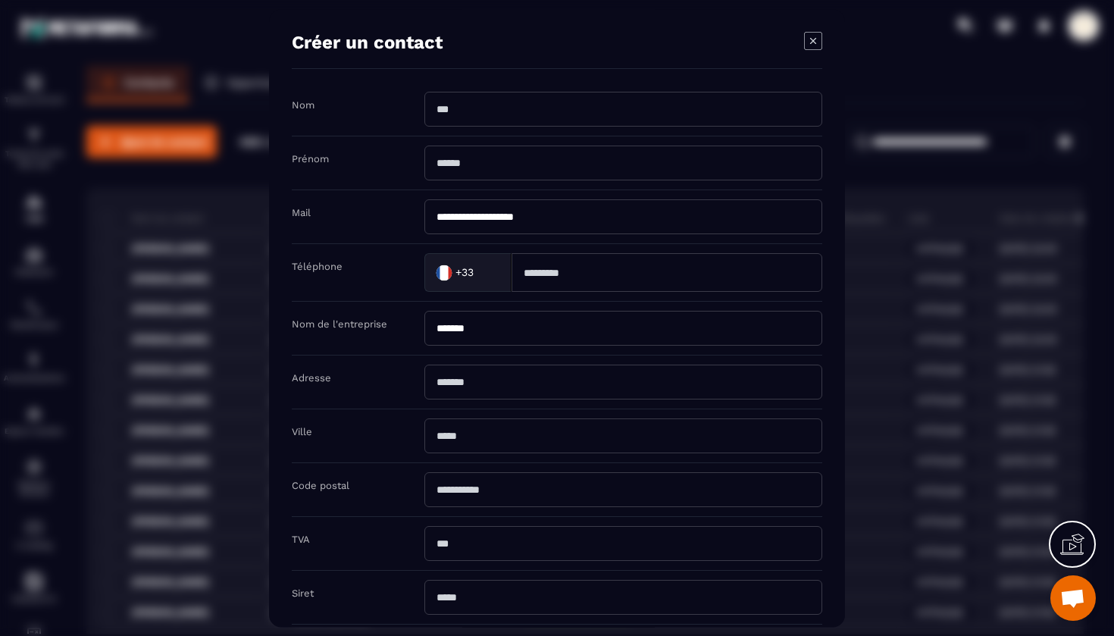
type input "*"
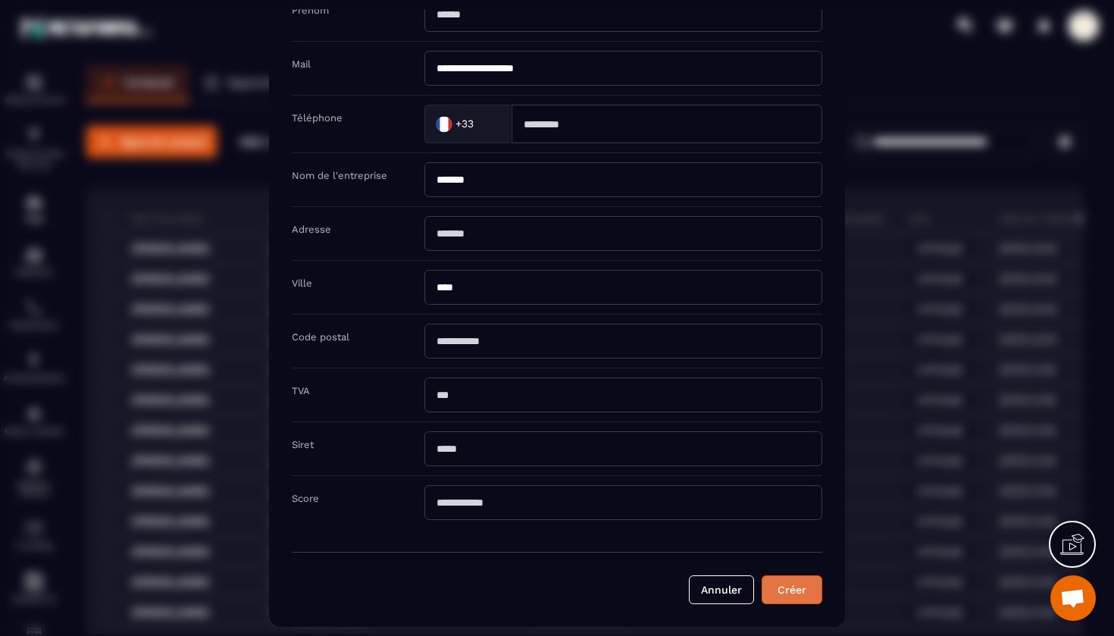
type input "****"
click at [789, 587] on button "Créer" at bounding box center [792, 589] width 61 height 29
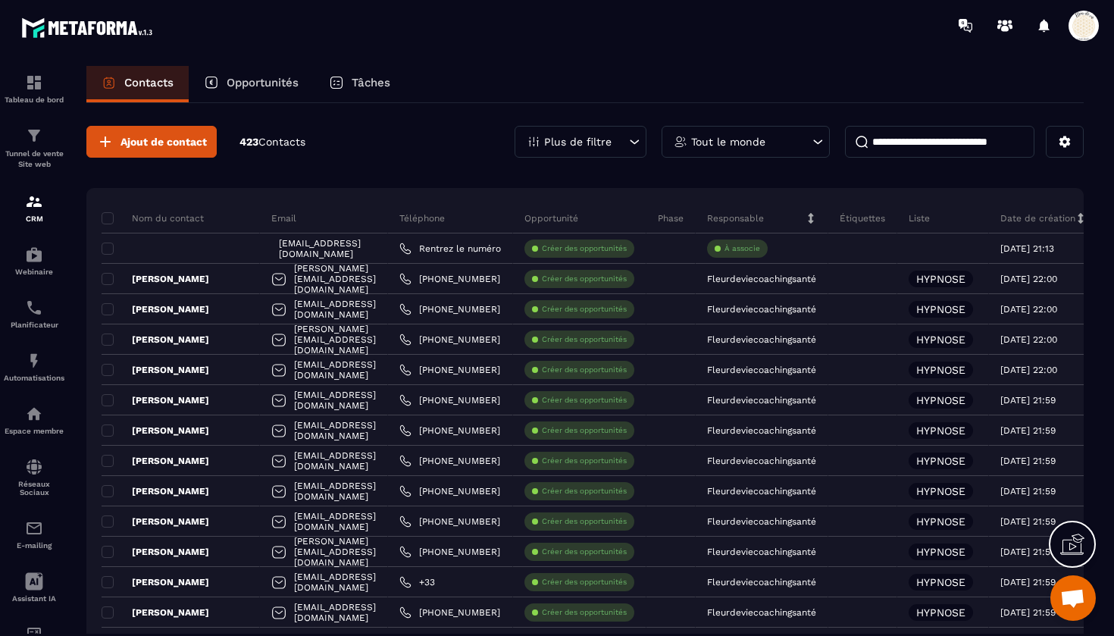
click at [536, 139] on icon at bounding box center [534, 142] width 14 height 14
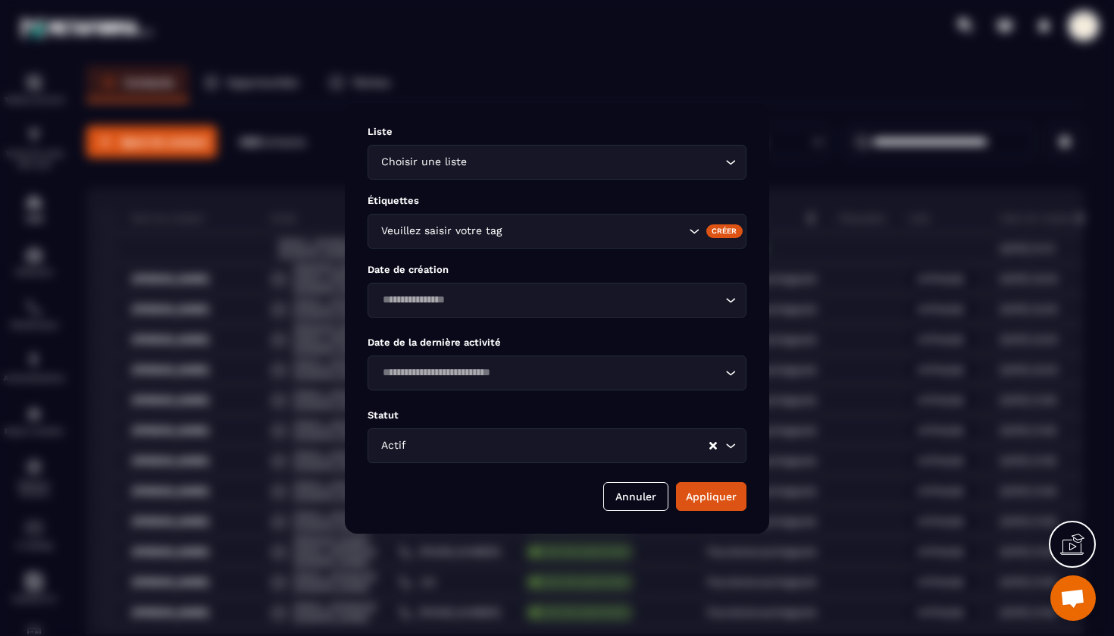
click at [487, 161] on input "Search for option" at bounding box center [596, 162] width 252 height 17
click at [686, 88] on div "Modal window" at bounding box center [557, 318] width 1114 height 636
click at [626, 499] on button "Annuler" at bounding box center [635, 496] width 65 height 29
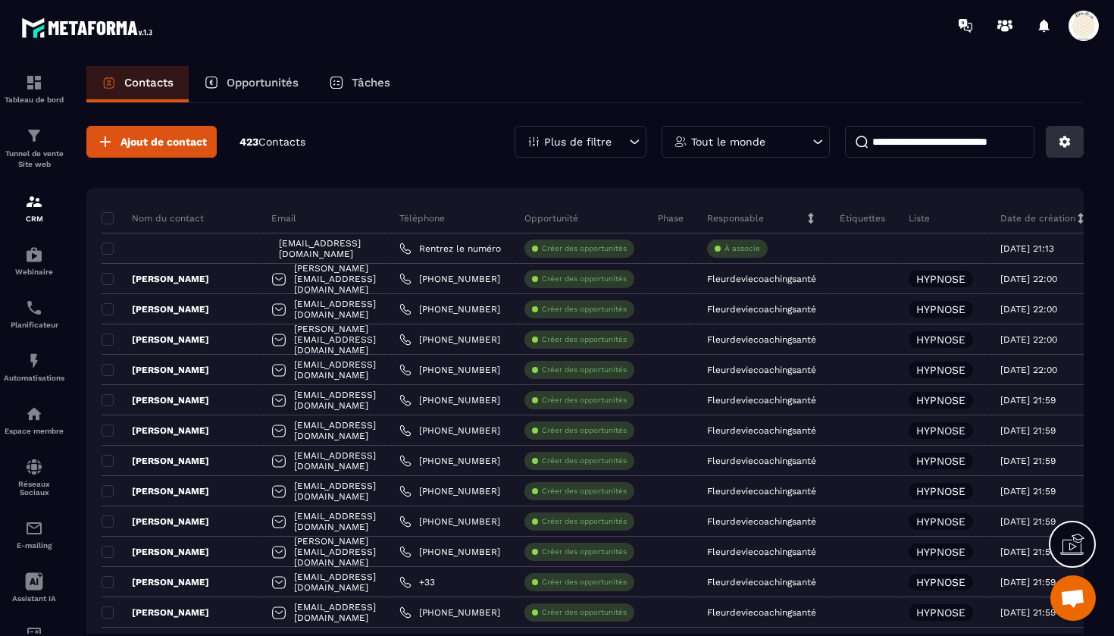
click at [1061, 136] on icon at bounding box center [1065, 142] width 14 height 14
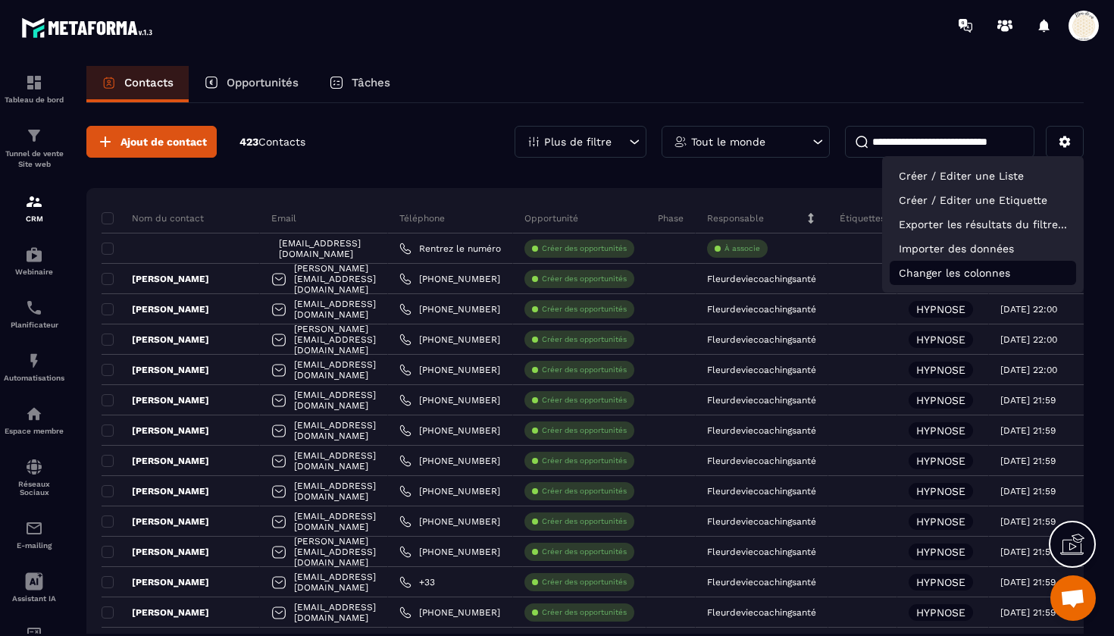
click at [944, 274] on p "Changer les colonnes" at bounding box center [983, 273] width 186 height 24
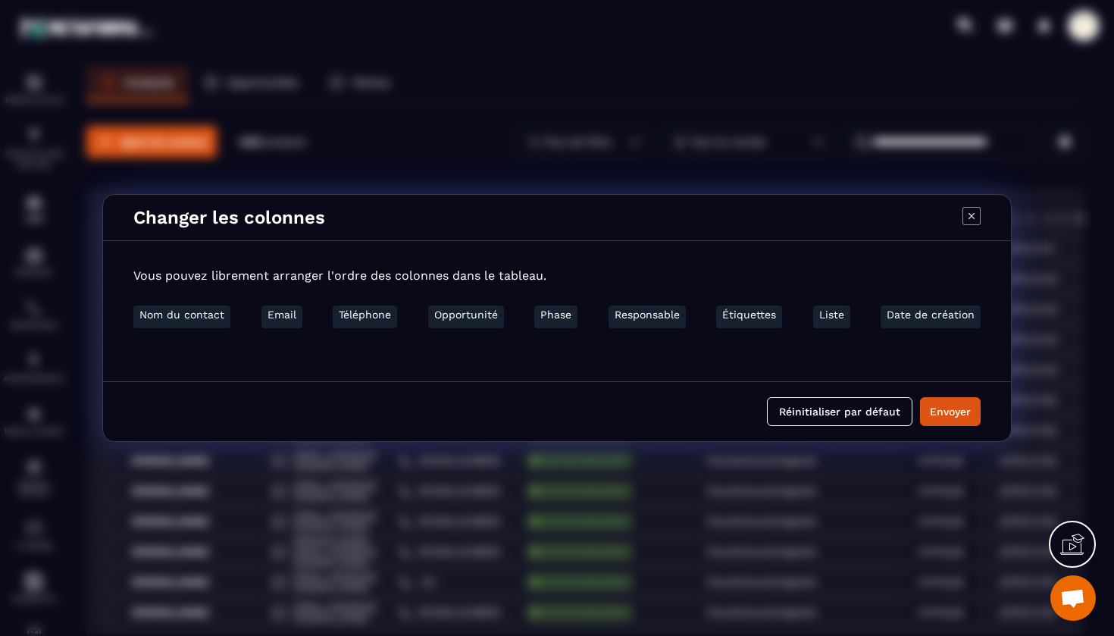
click at [975, 210] on icon "Modal window" at bounding box center [972, 216] width 18 height 18
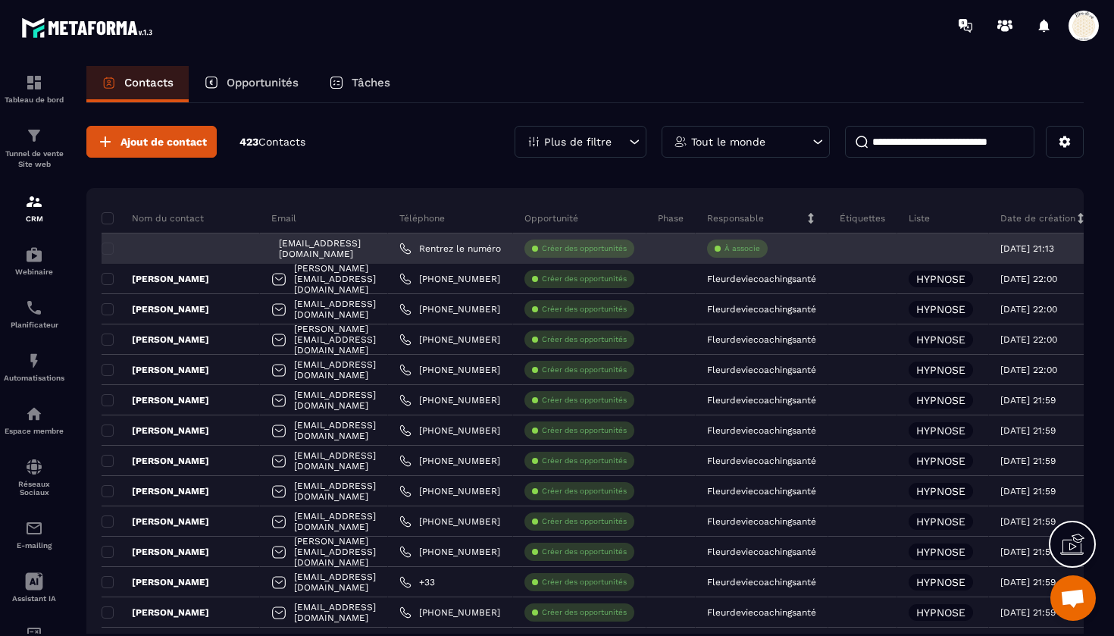
click at [321, 251] on div "[EMAIL_ADDRESS][DOMAIN_NAME]" at bounding box center [324, 248] width 128 height 30
click at [171, 246] on div at bounding box center [181, 248] width 158 height 30
